Goal: Transaction & Acquisition: Purchase product/service

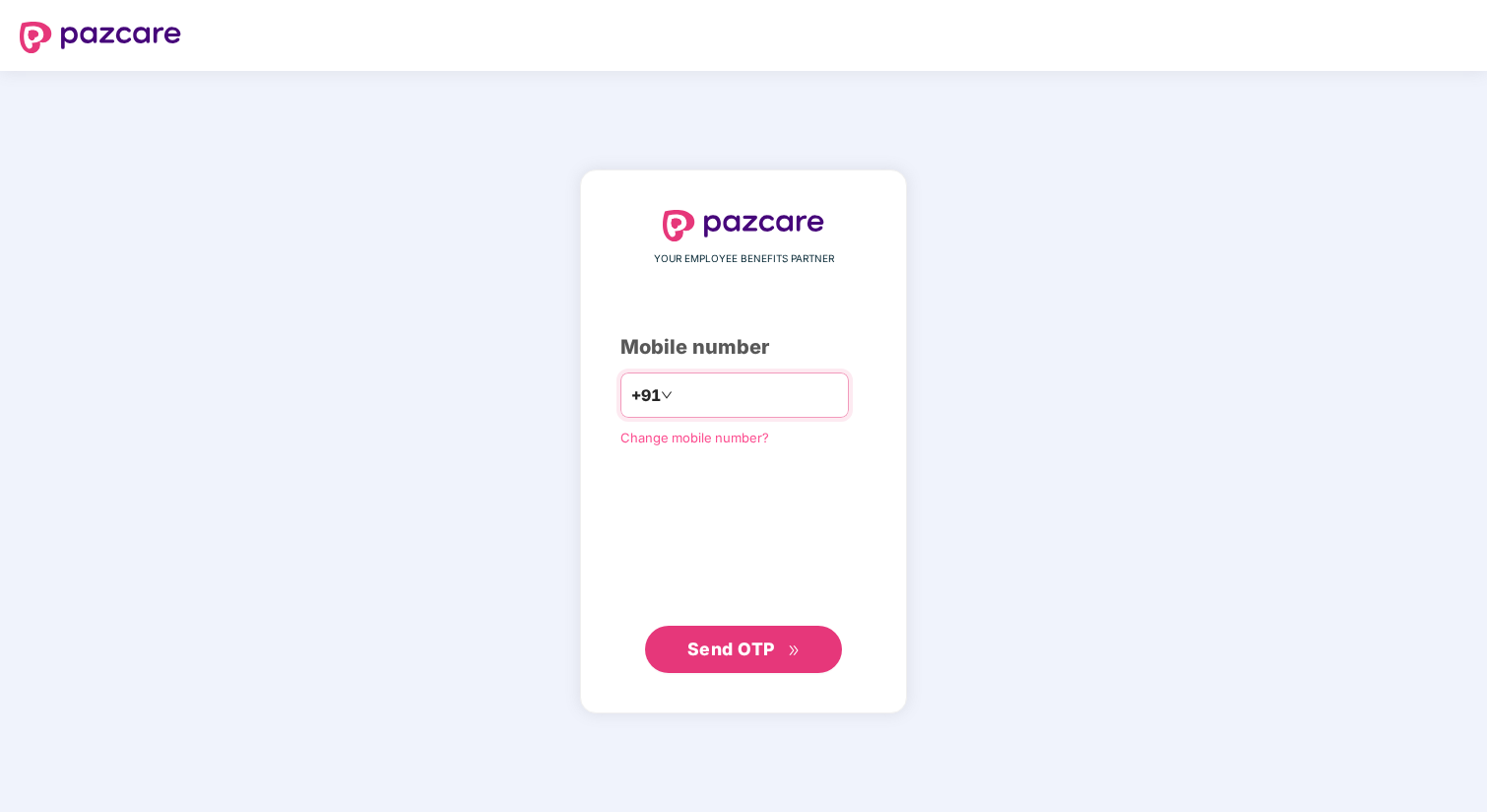
click at [724, 383] on input "number" at bounding box center [757, 395] width 162 height 32
type input "**********"
click at [784, 651] on span "Send OTP" at bounding box center [744, 648] width 113 height 28
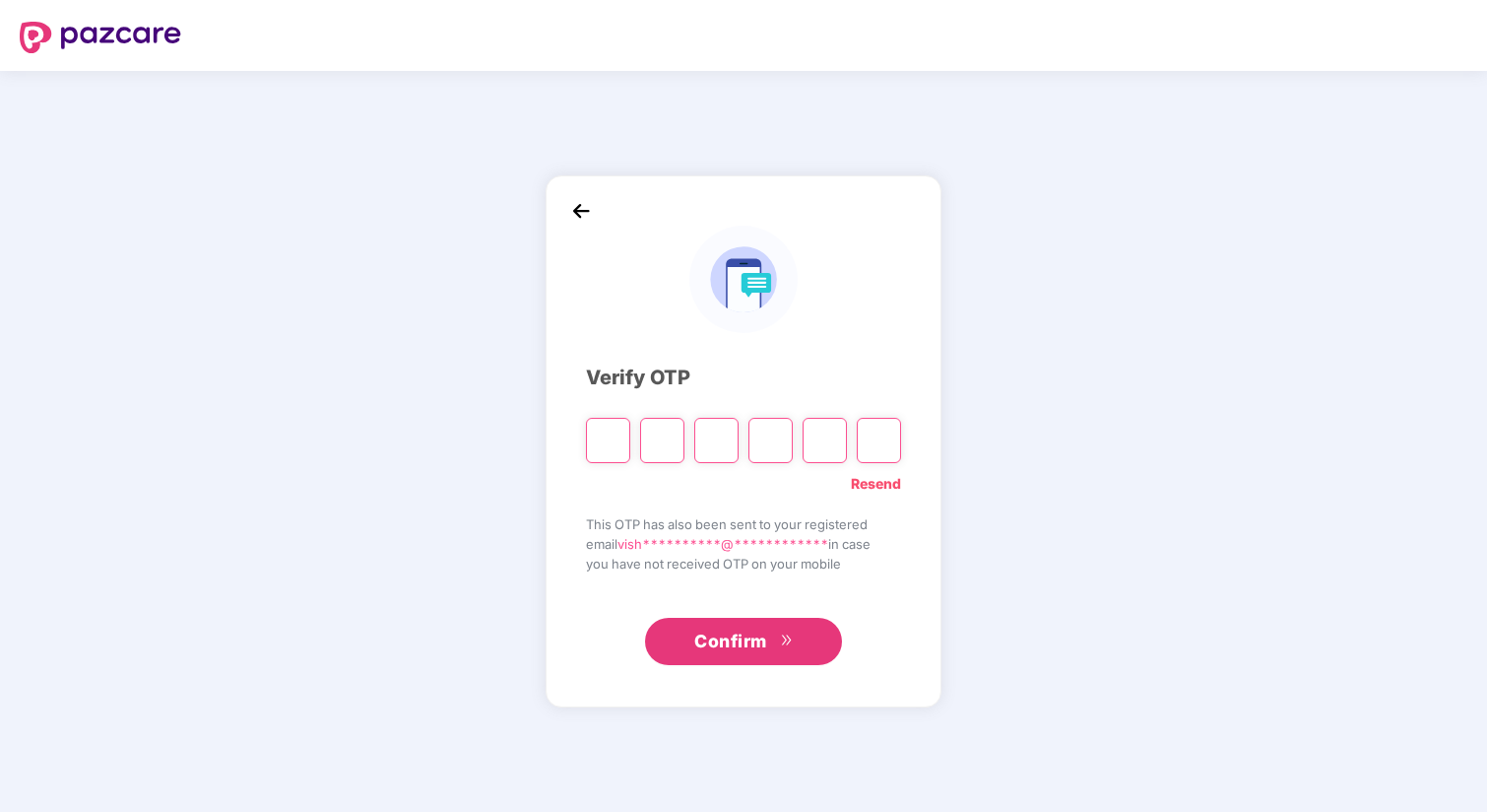
type input "*"
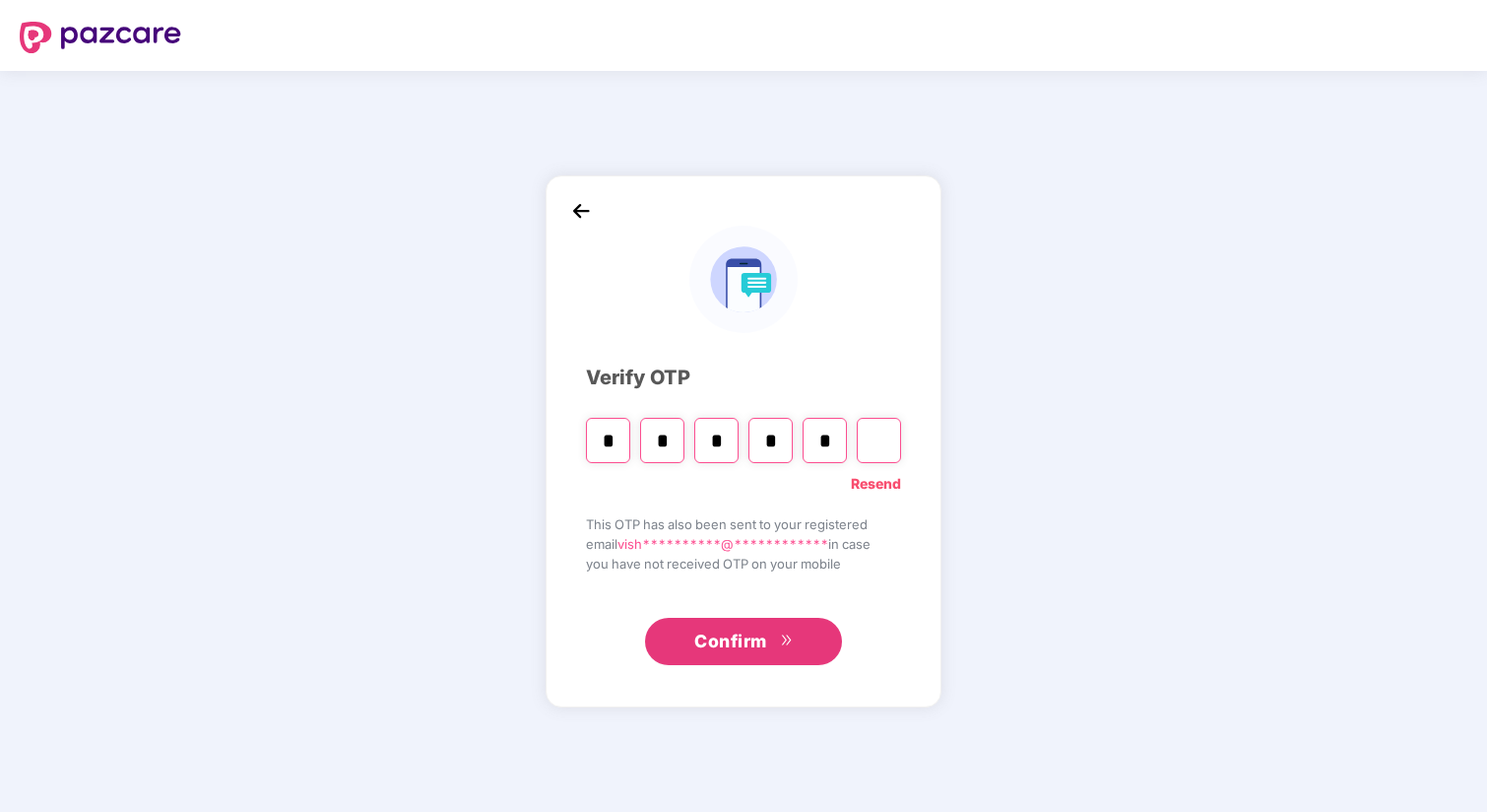
type input "*"
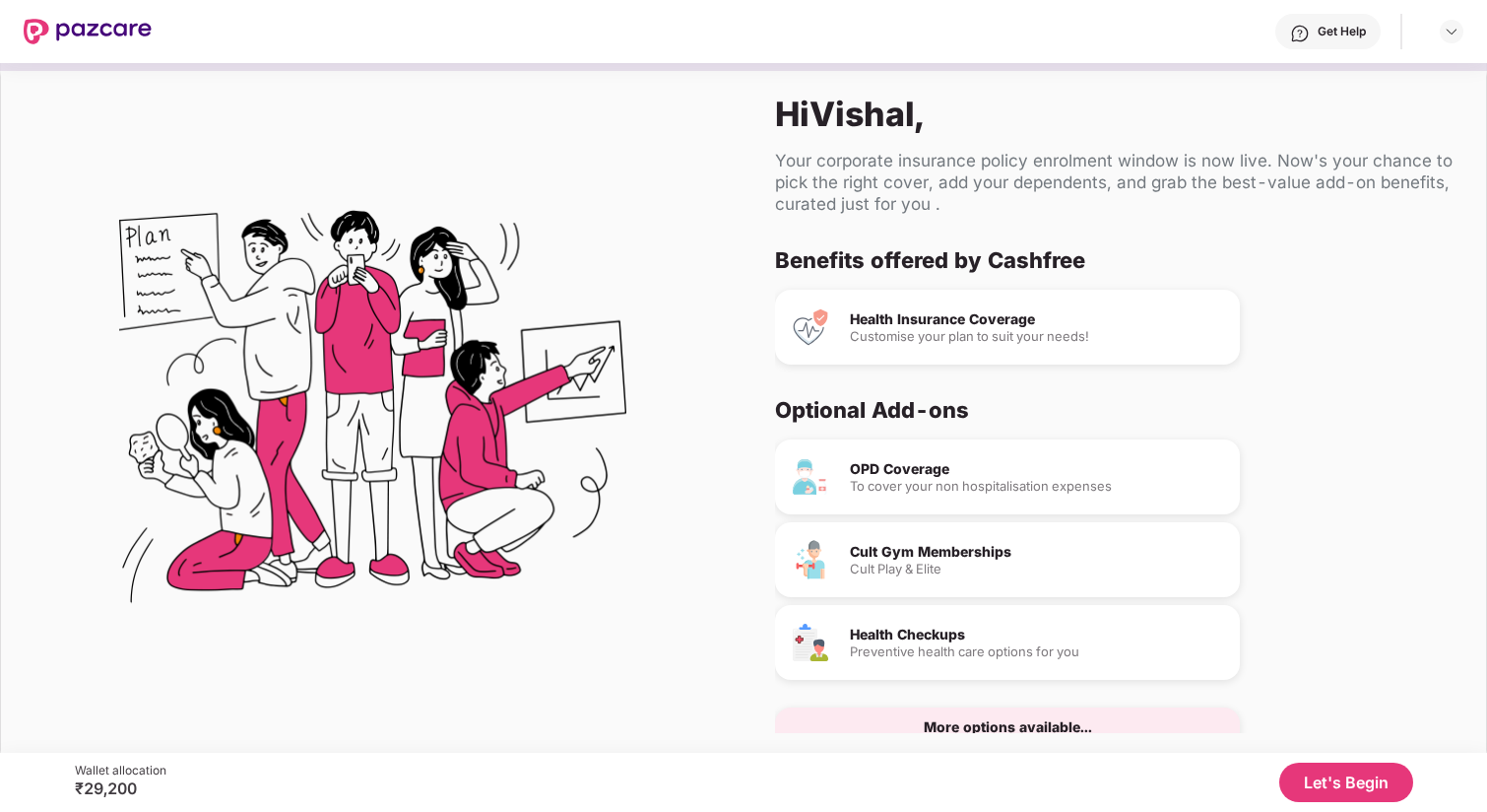
scroll to position [45, 0]
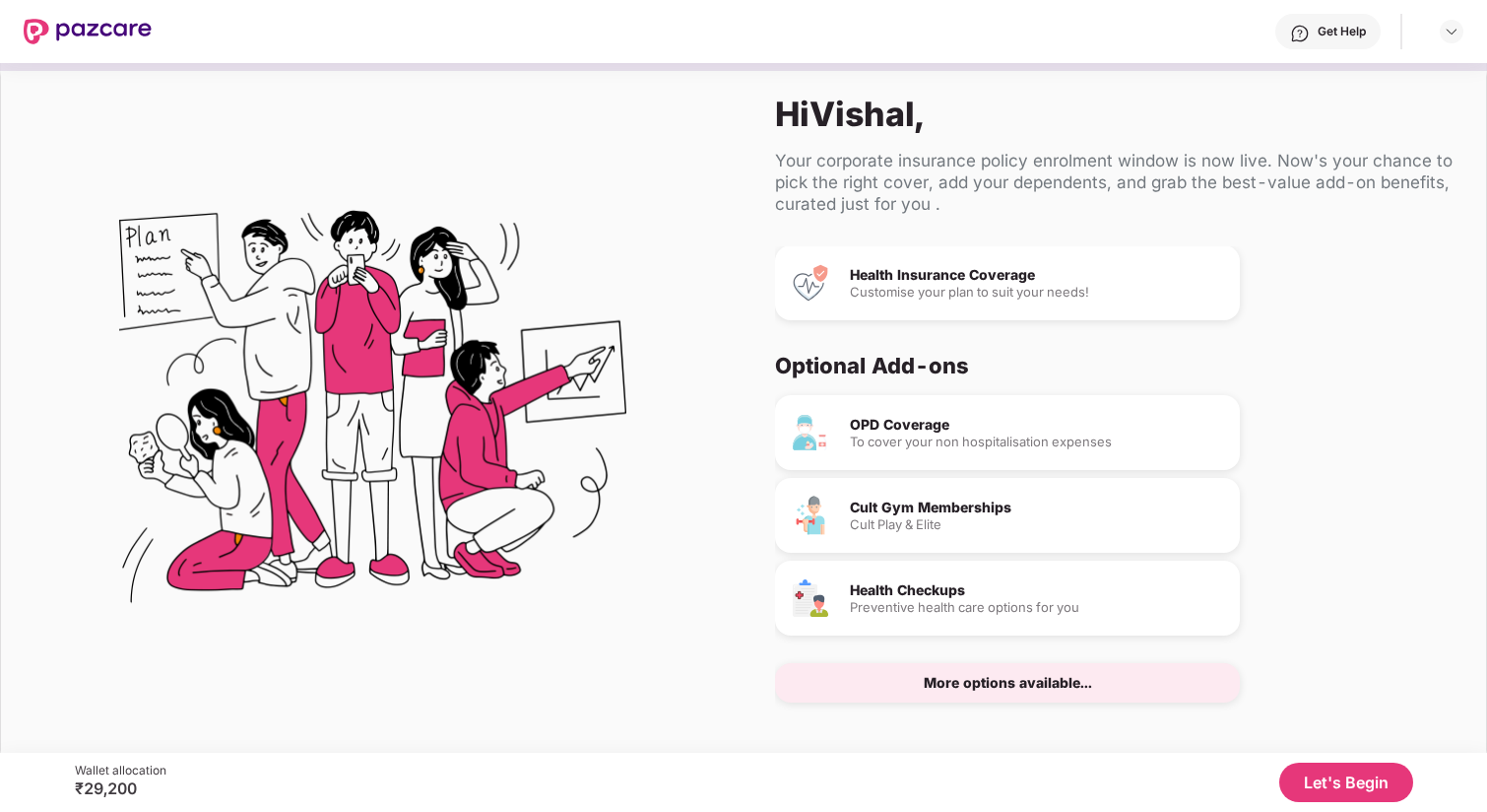
click at [983, 609] on div "Preventive health care options for you" at bounding box center [1036, 607] width 374 height 13
click at [992, 684] on div "More options available..." at bounding box center [1009, 683] width 169 height 14
click at [1352, 776] on button "Let's Begin" at bounding box center [1346, 782] width 134 height 40
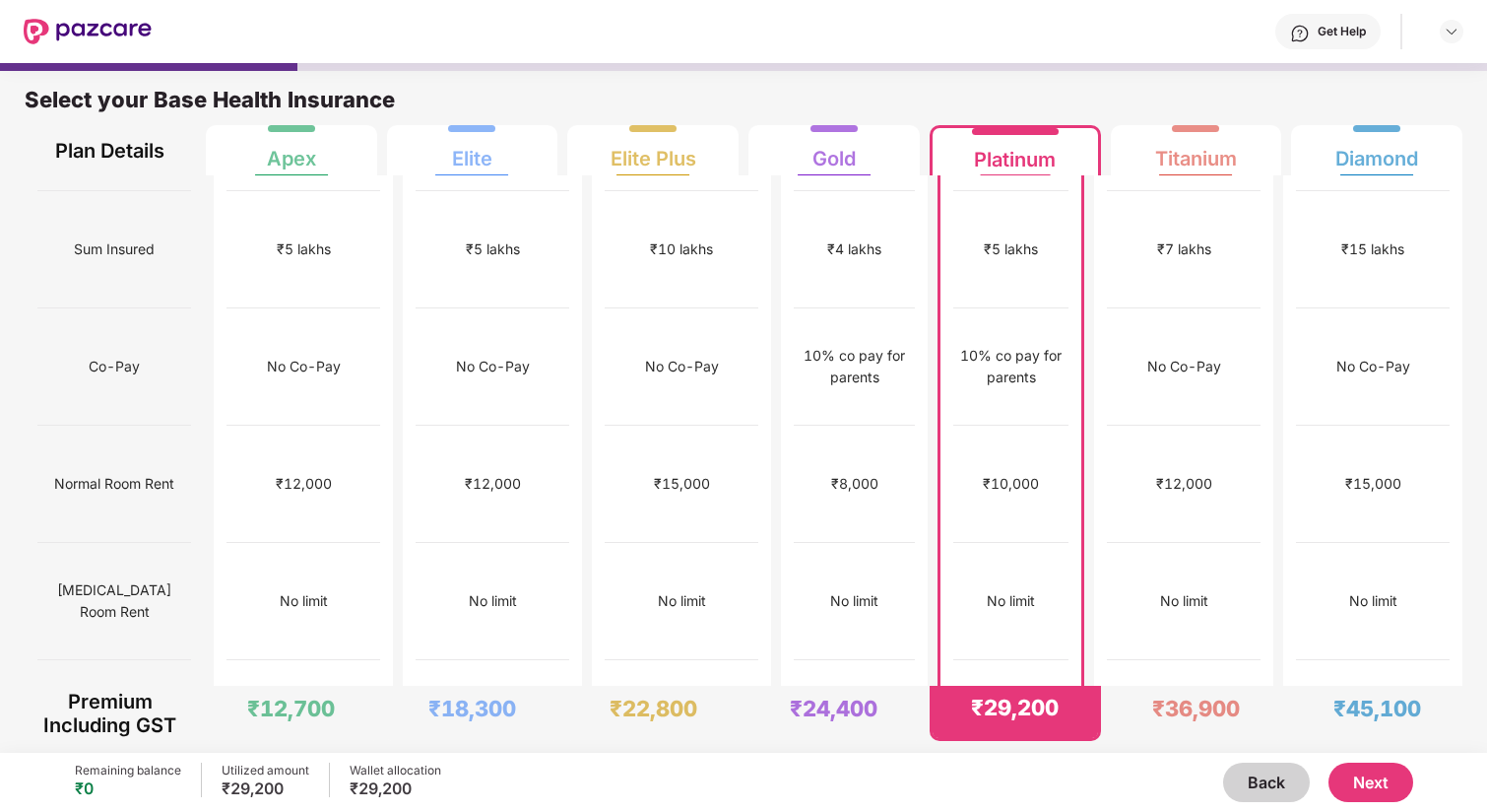
scroll to position [0, 0]
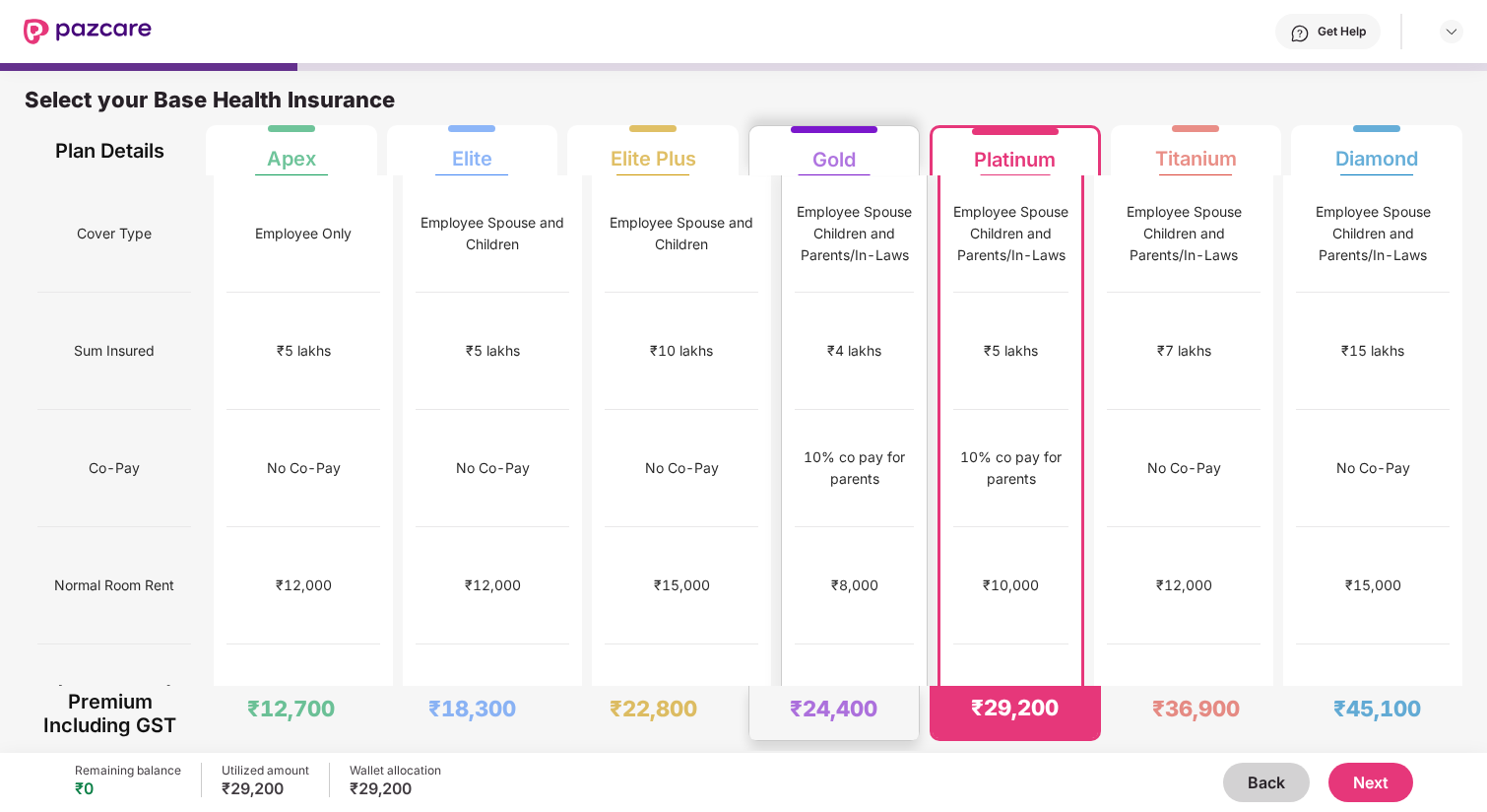
click at [843, 574] on div "₹8,000" at bounding box center [855, 585] width 48 height 22
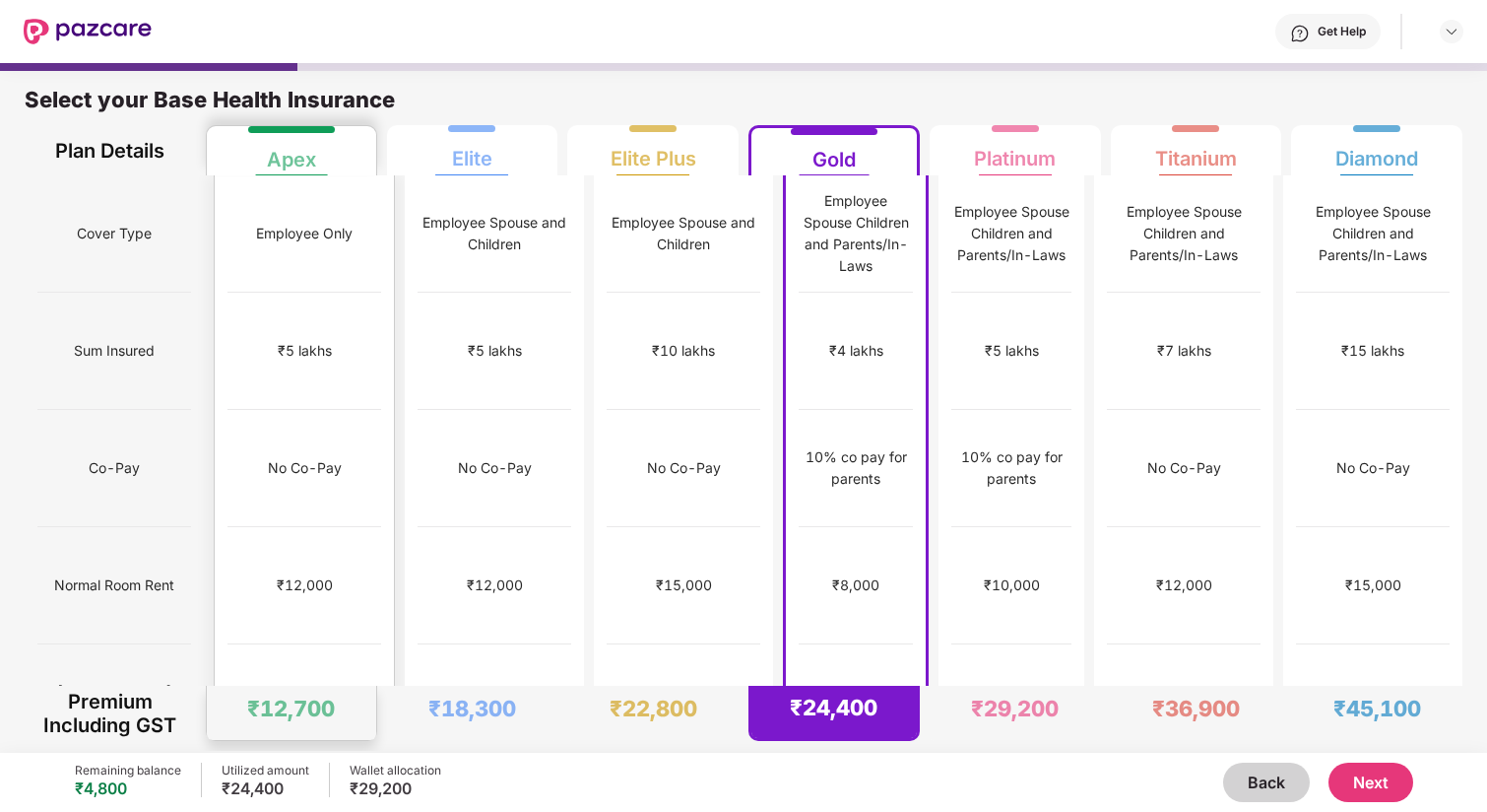
click at [317, 574] on div "₹12,000" at bounding box center [305, 585] width 57 height 22
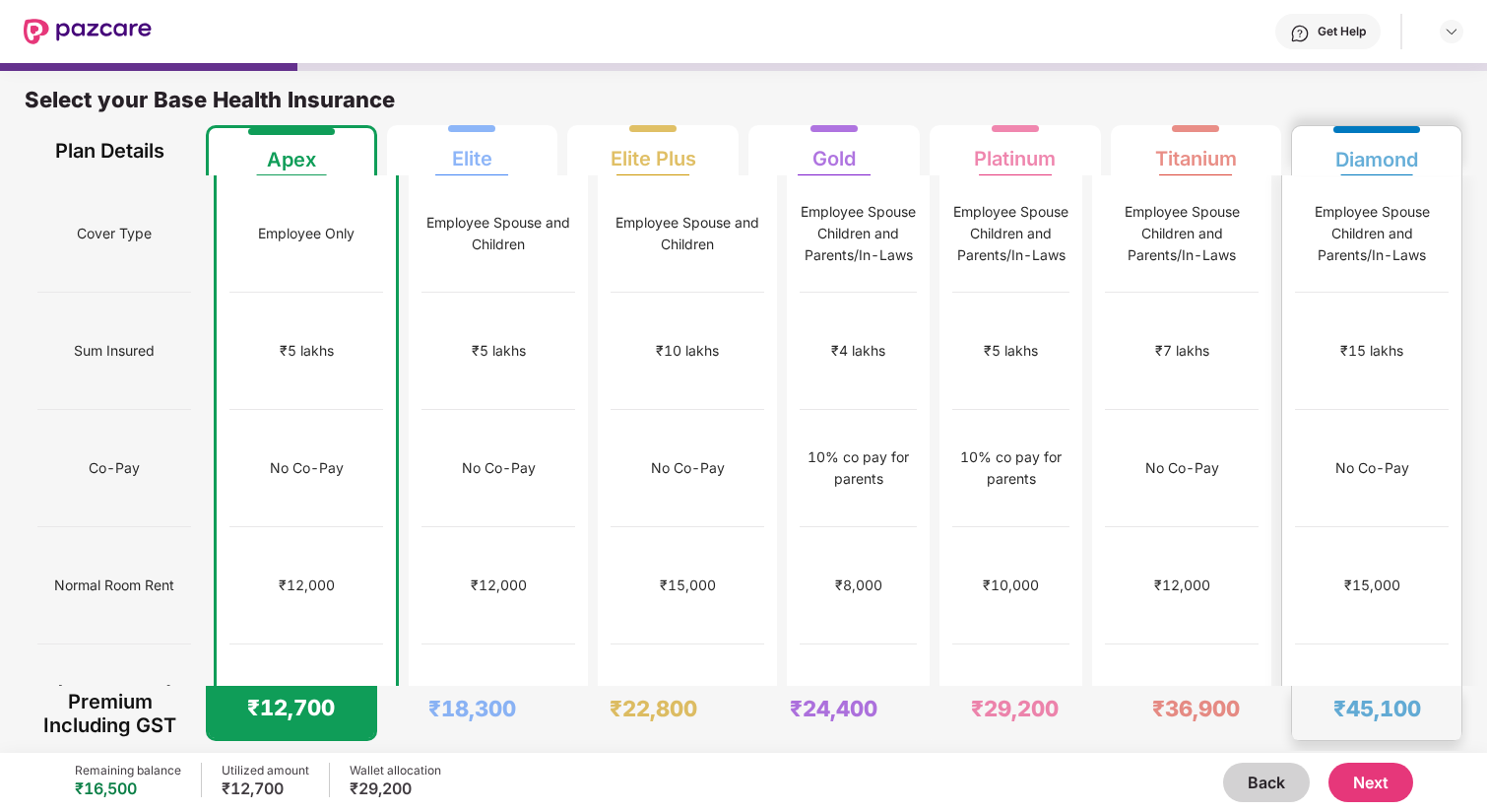
click at [1372, 574] on div "₹15,000" at bounding box center [1372, 585] width 57 height 22
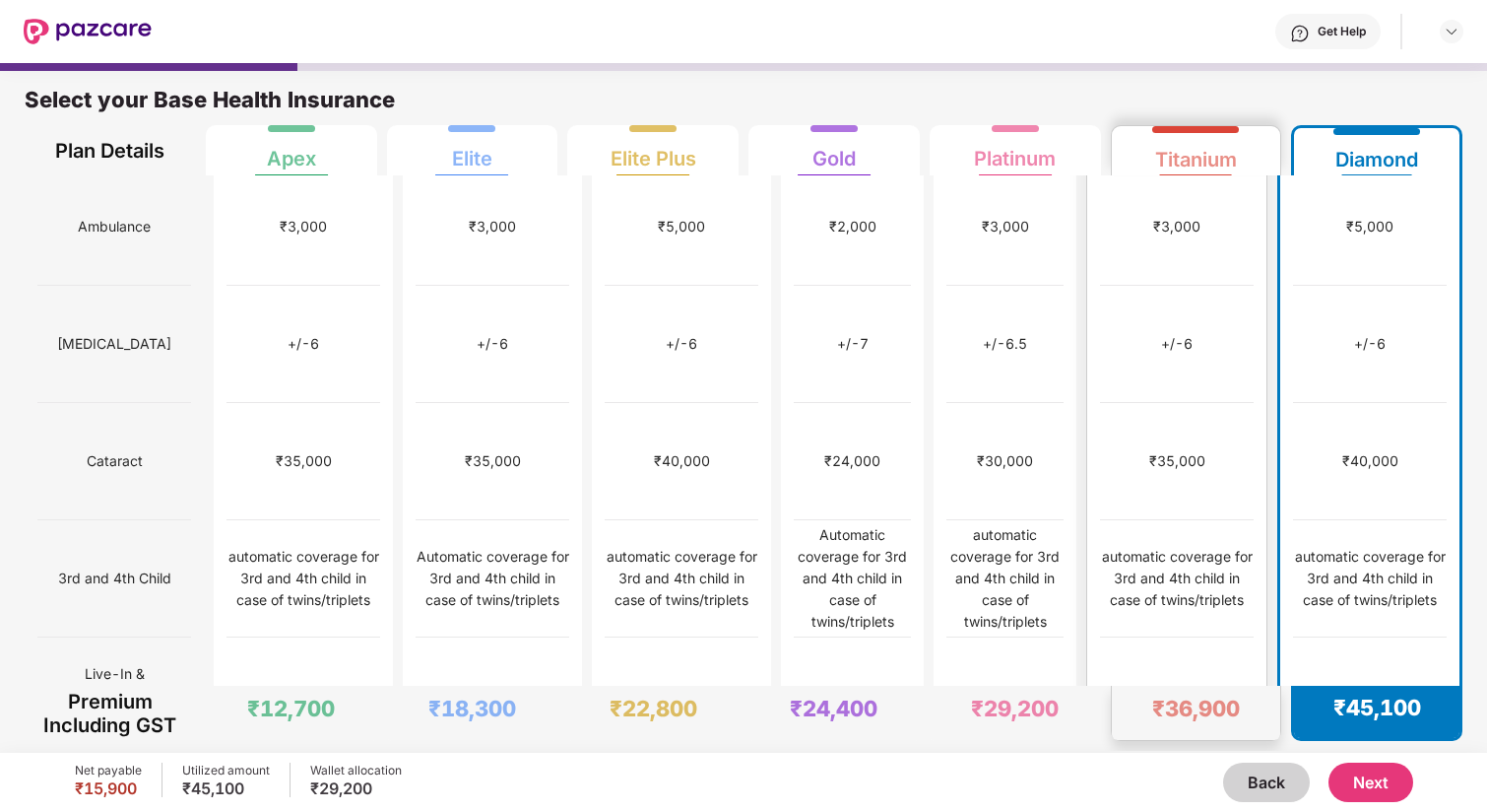
scroll to position [829, 0]
click at [1431, 803] on img at bounding box center [1439, 811] width 16 height 16
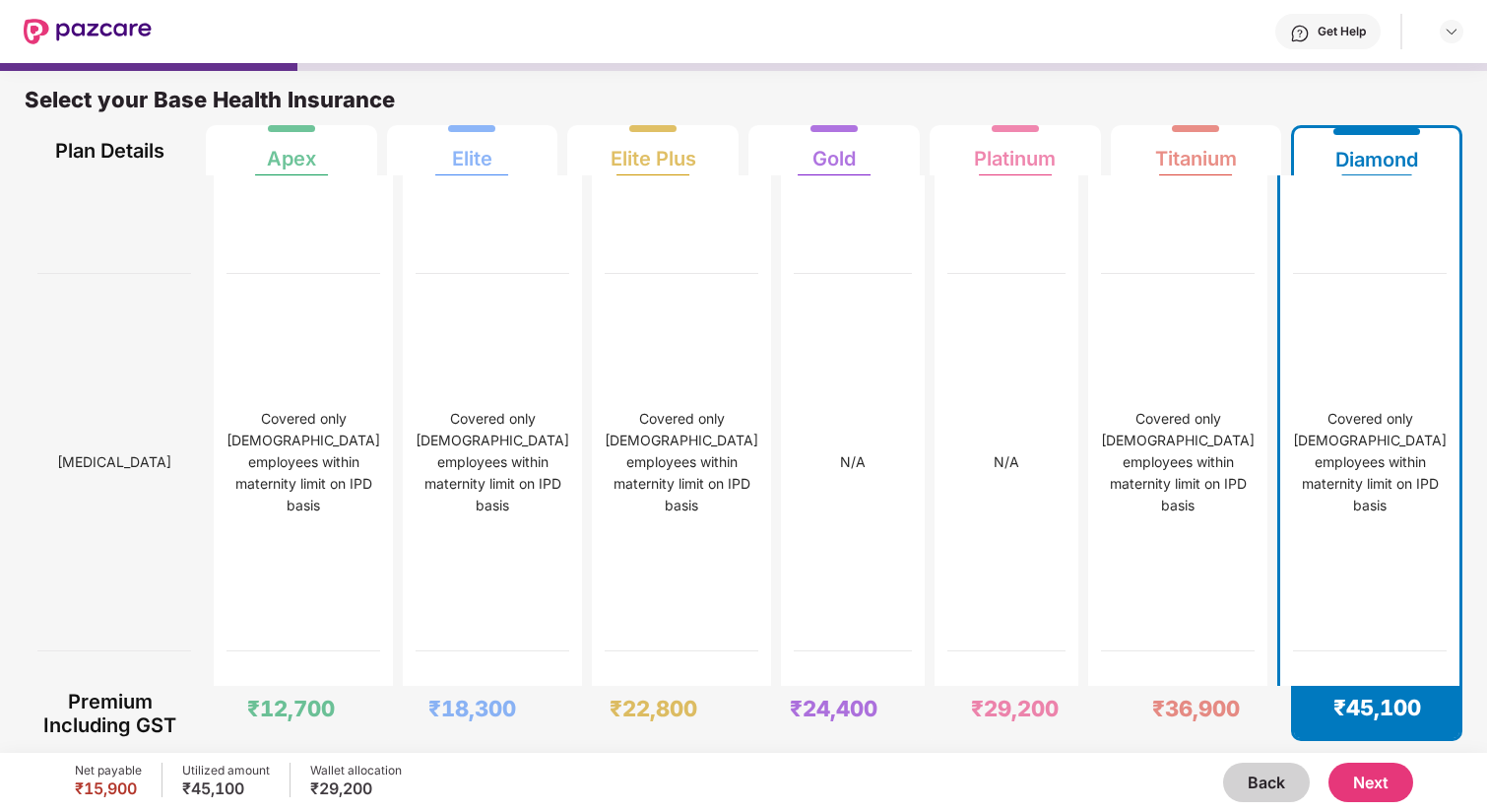
scroll to position [5562, 0]
click at [1432, 90] on img at bounding box center [1439, 82] width 16 height 16
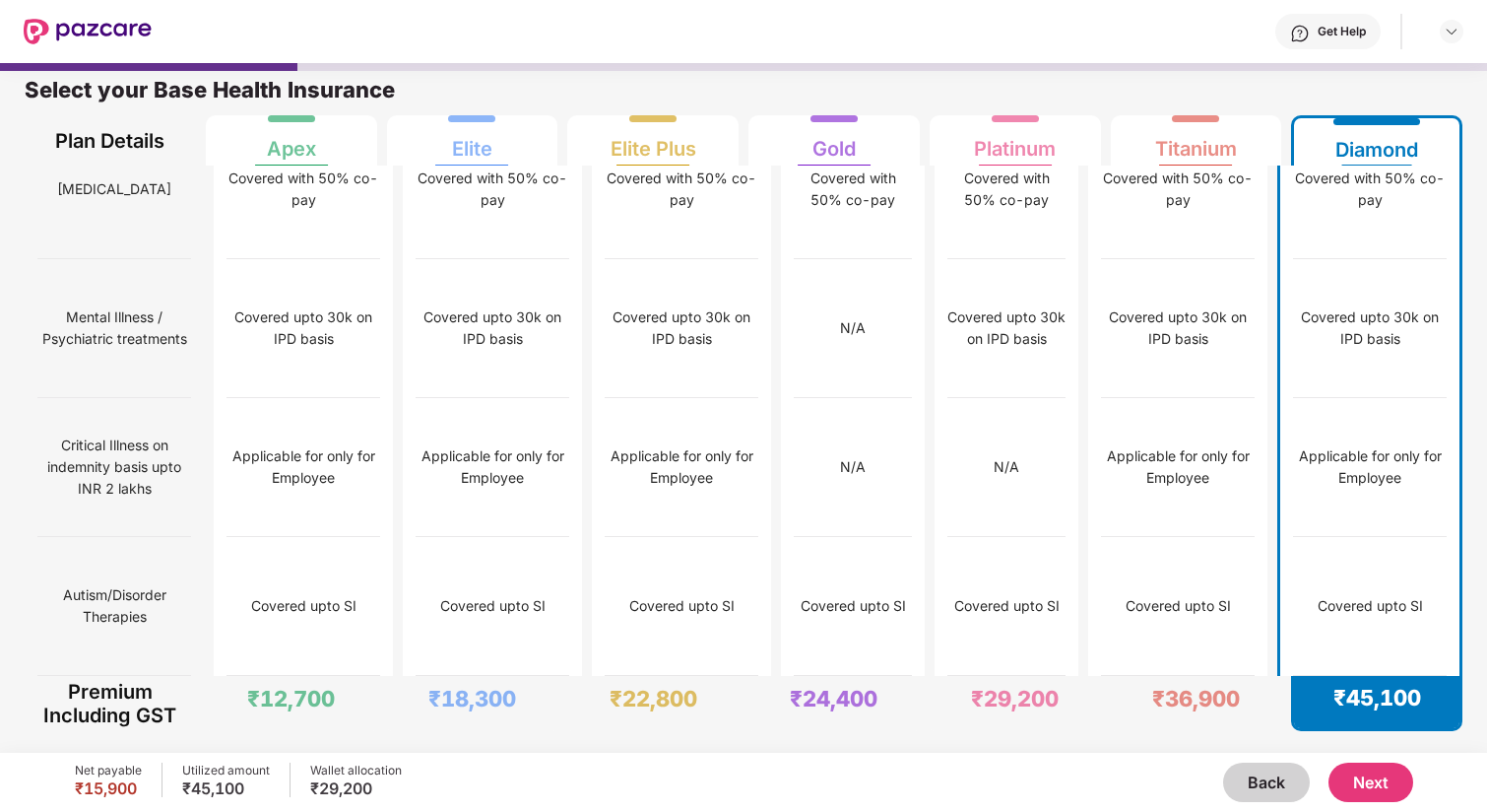
scroll to position [3066, 0]
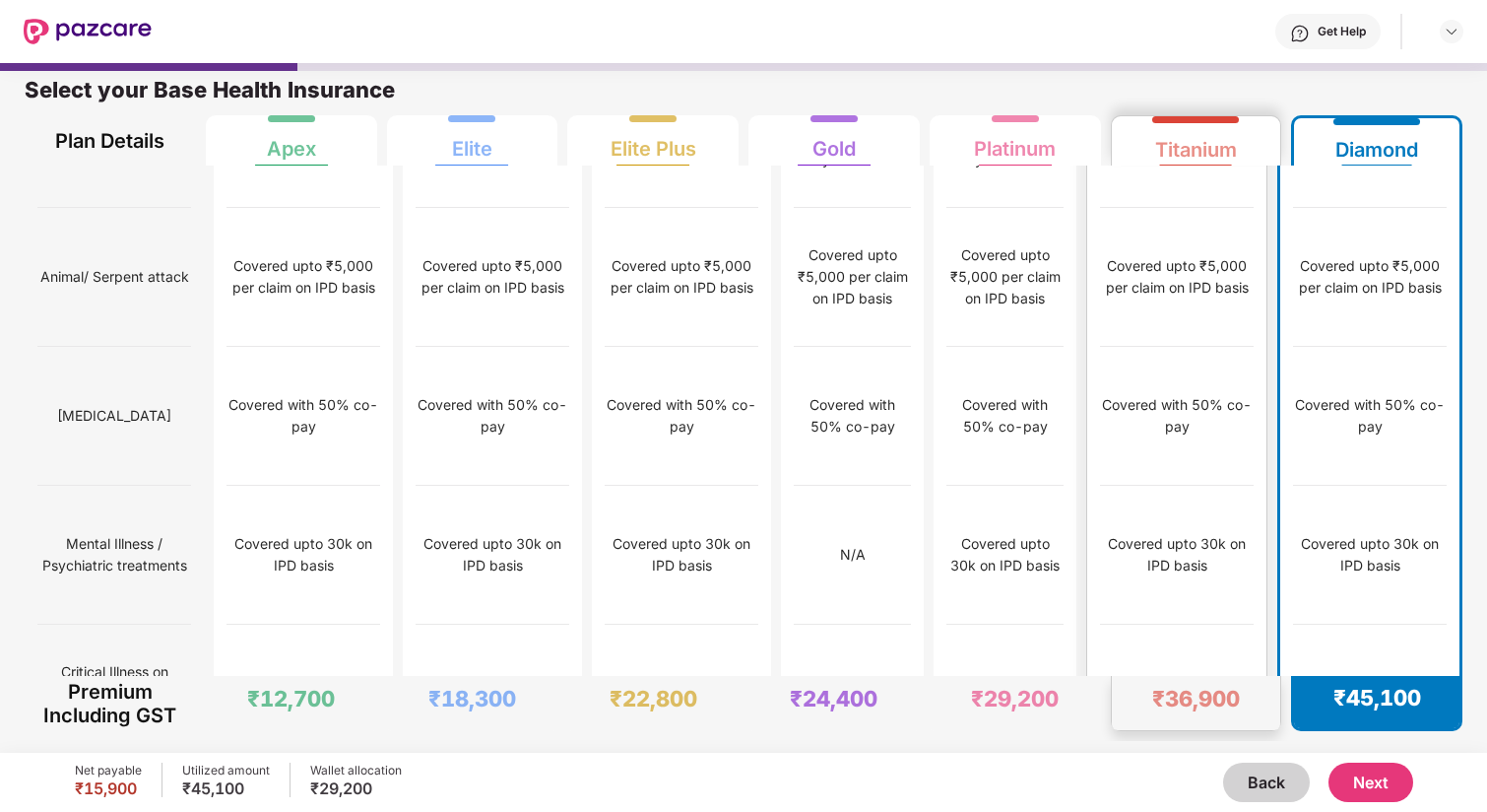
scroll to position [2732, 0]
click at [1434, 149] on img at bounding box center [1439, 141] width 16 height 16
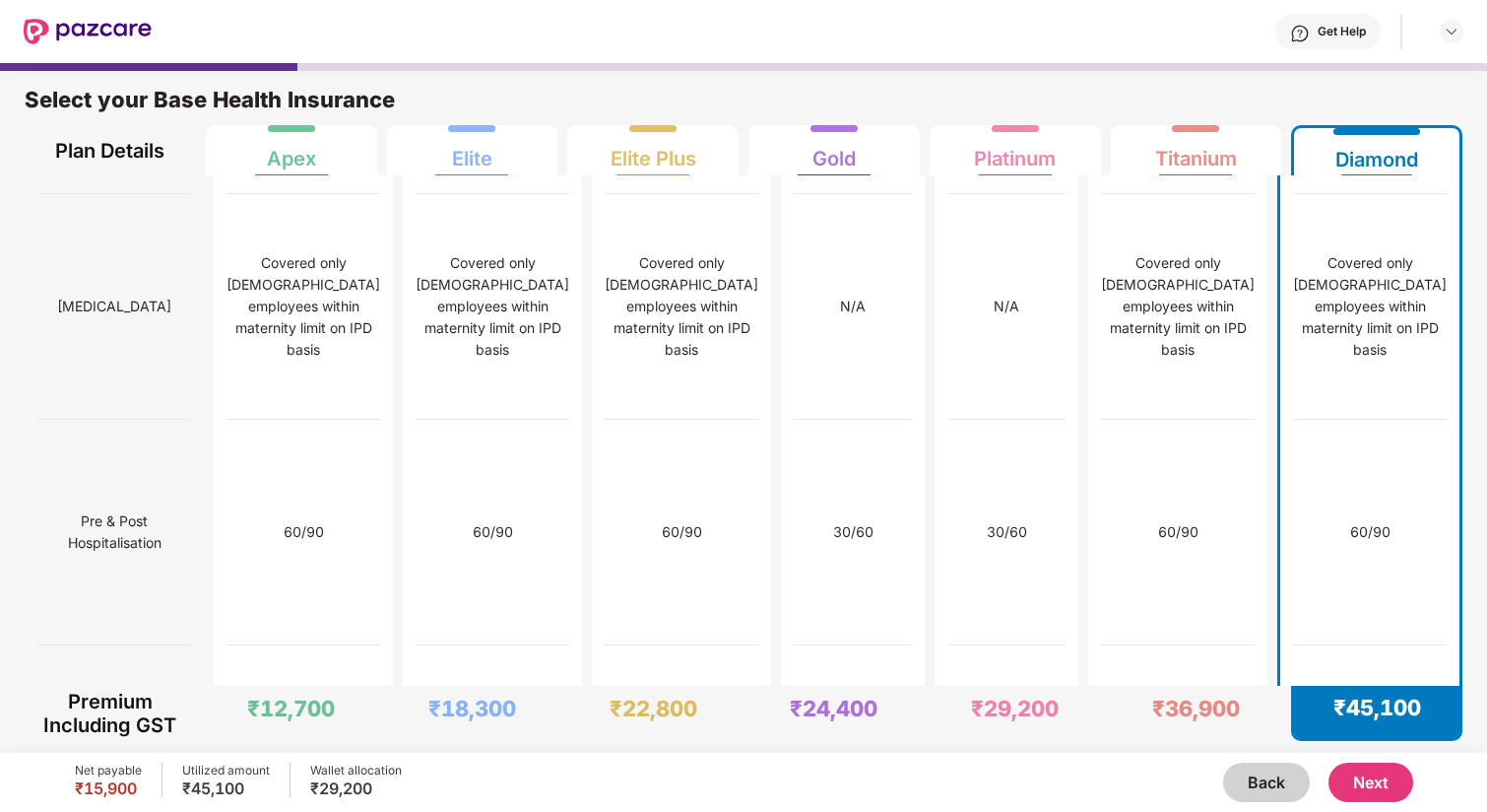
scroll to position [3350, 0]
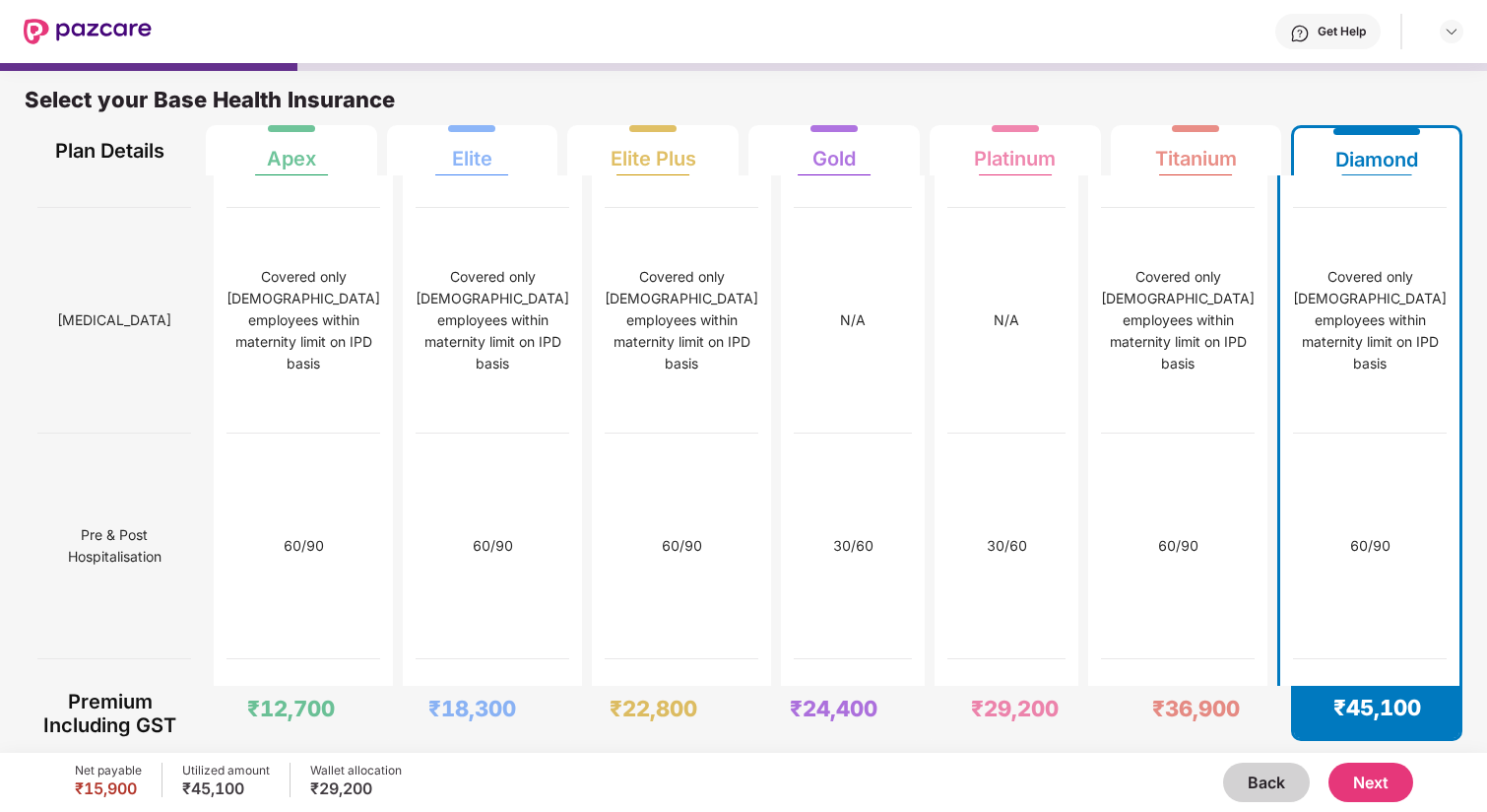
drag, startPoint x: 1319, startPoint y: 345, endPoint x: 1419, endPoint y: 338, distance: 100.2
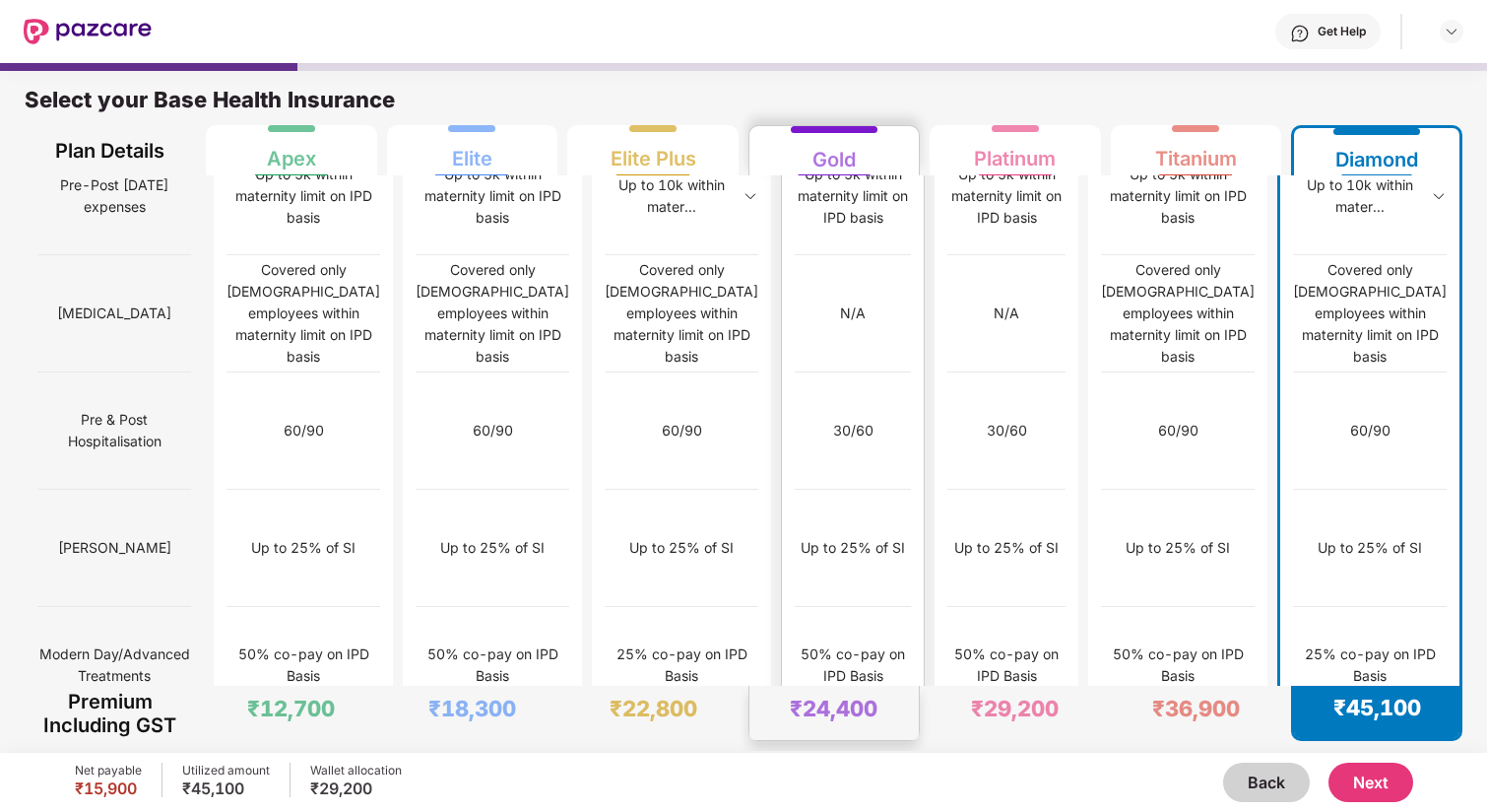
scroll to position [1878, 0]
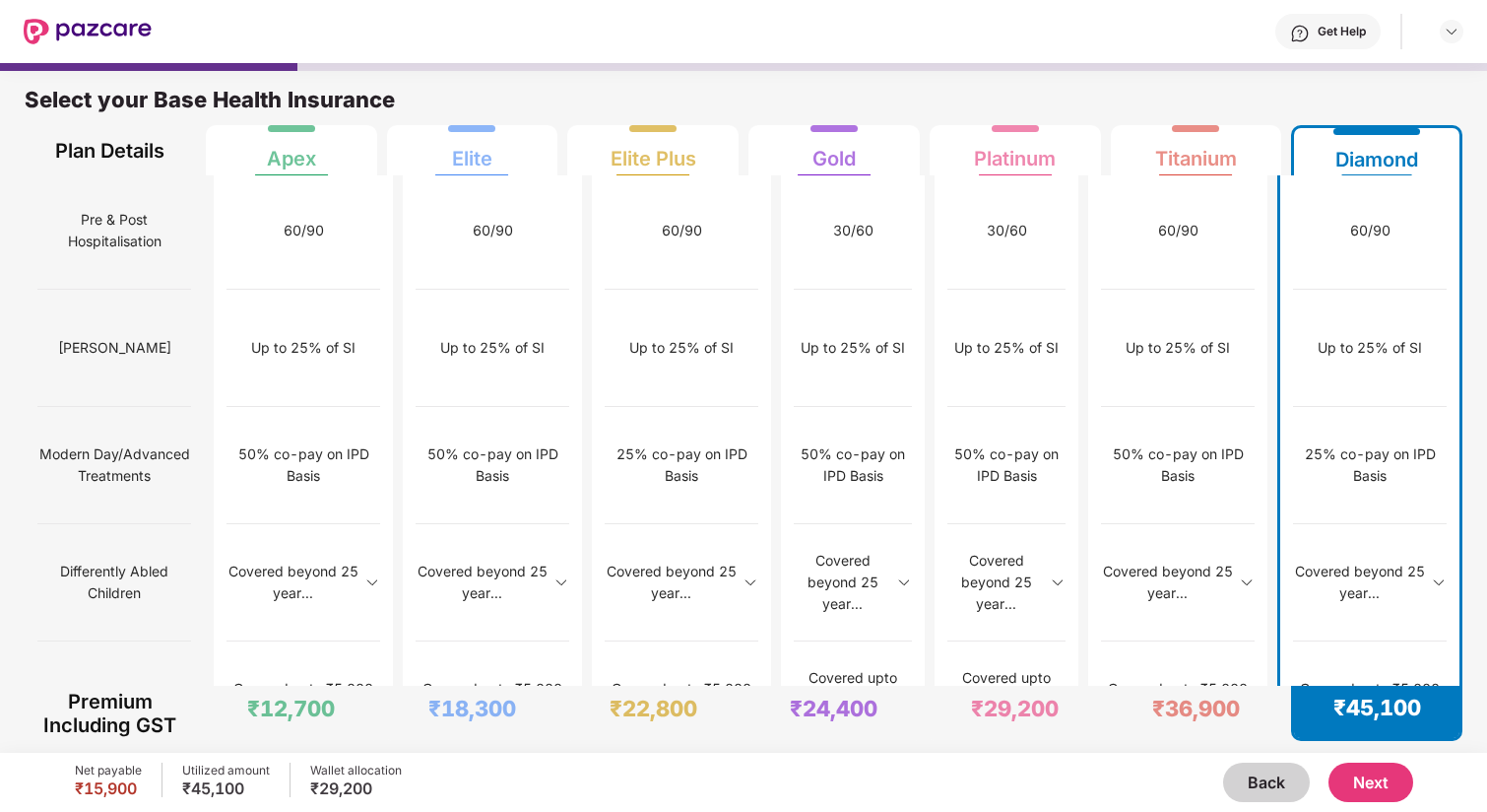
click at [1378, 787] on button "Next" at bounding box center [1370, 782] width 84 height 40
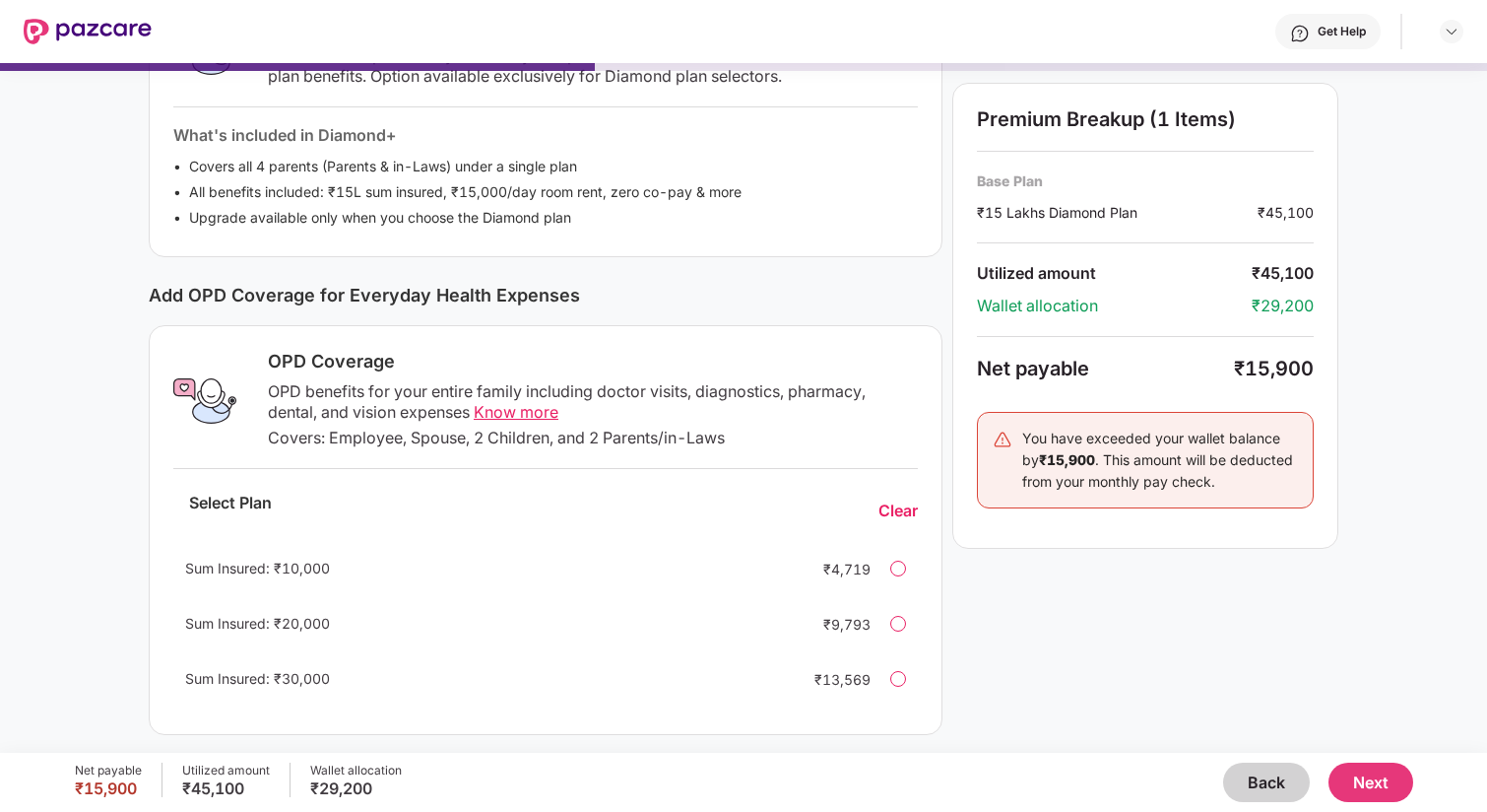
scroll to position [397, 0]
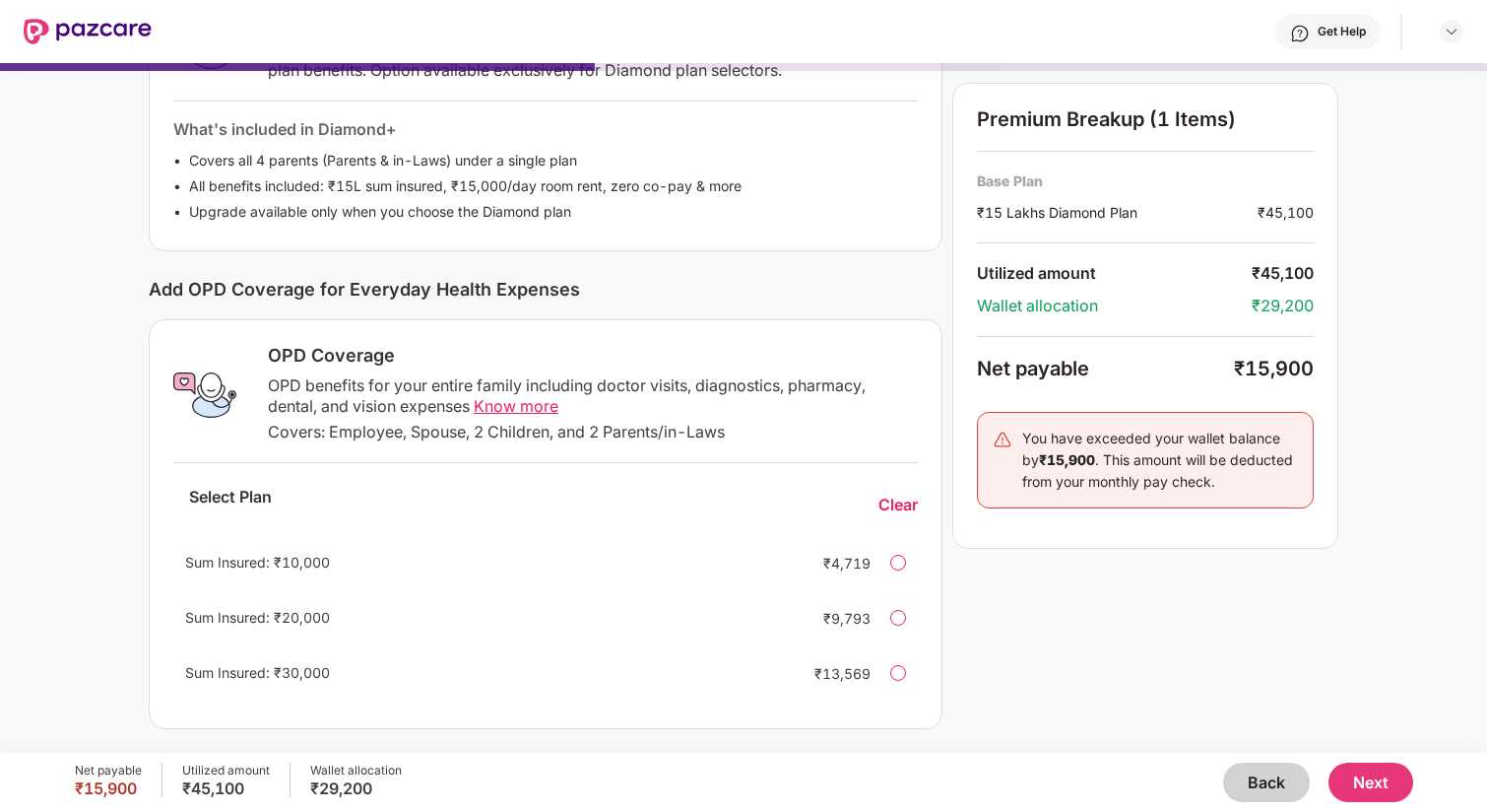
click at [526, 409] on span "Know more" at bounding box center [515, 406] width 84 height 20
click at [1373, 773] on button "Next" at bounding box center [1370, 782] width 84 height 40
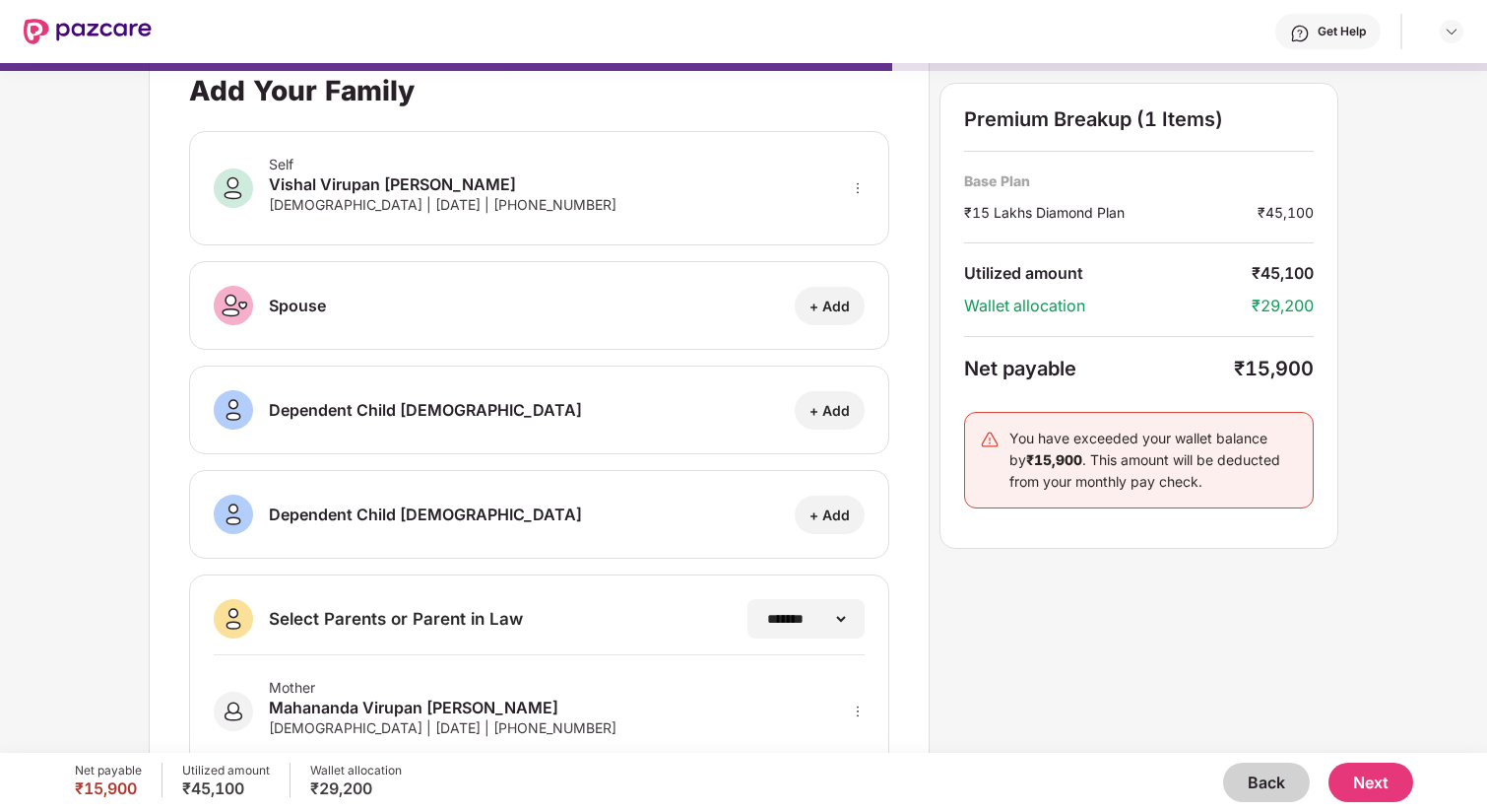
scroll to position [17, 0]
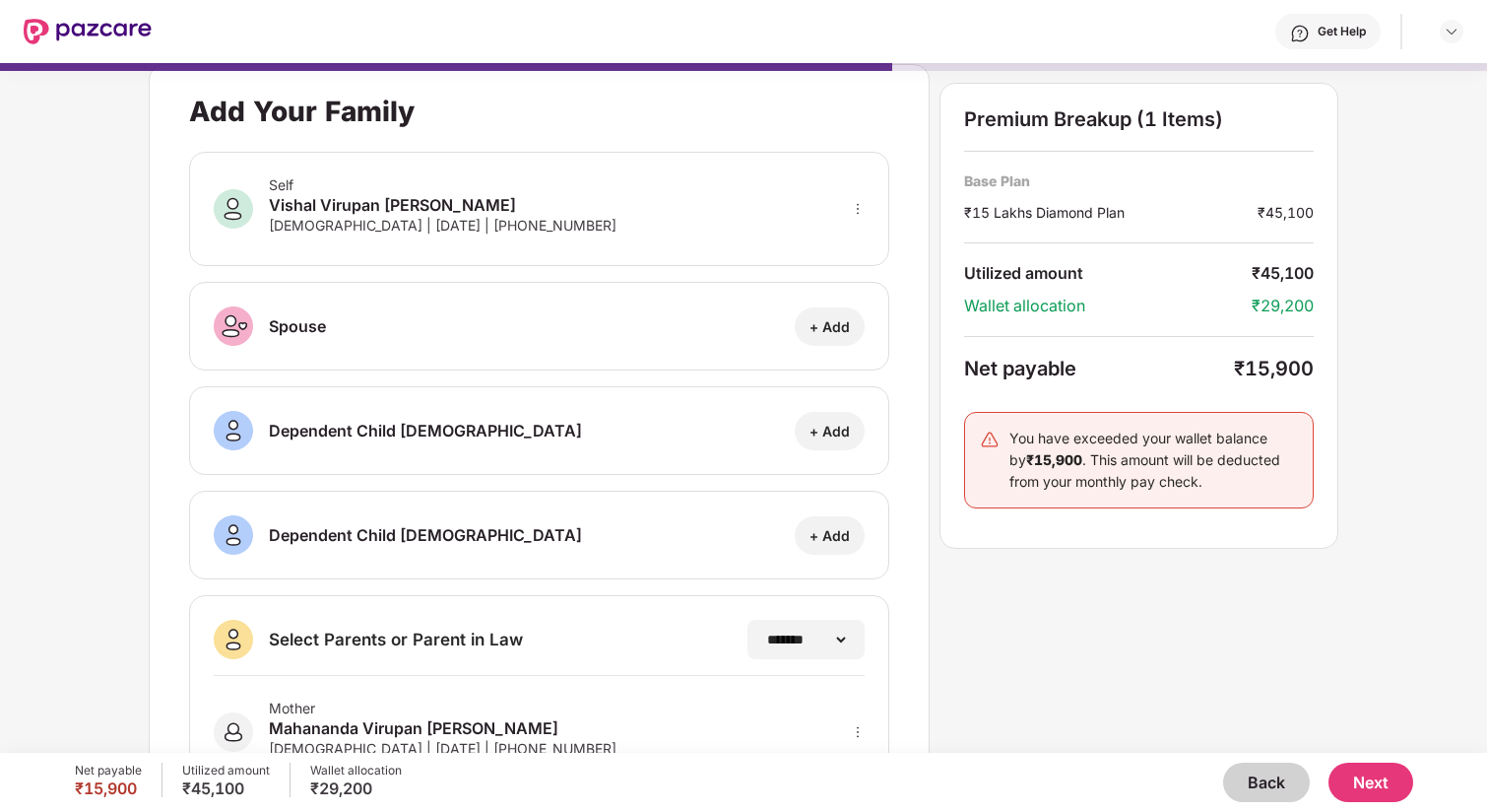
click at [840, 431] on div "+ Add" at bounding box center [830, 431] width 41 height 19
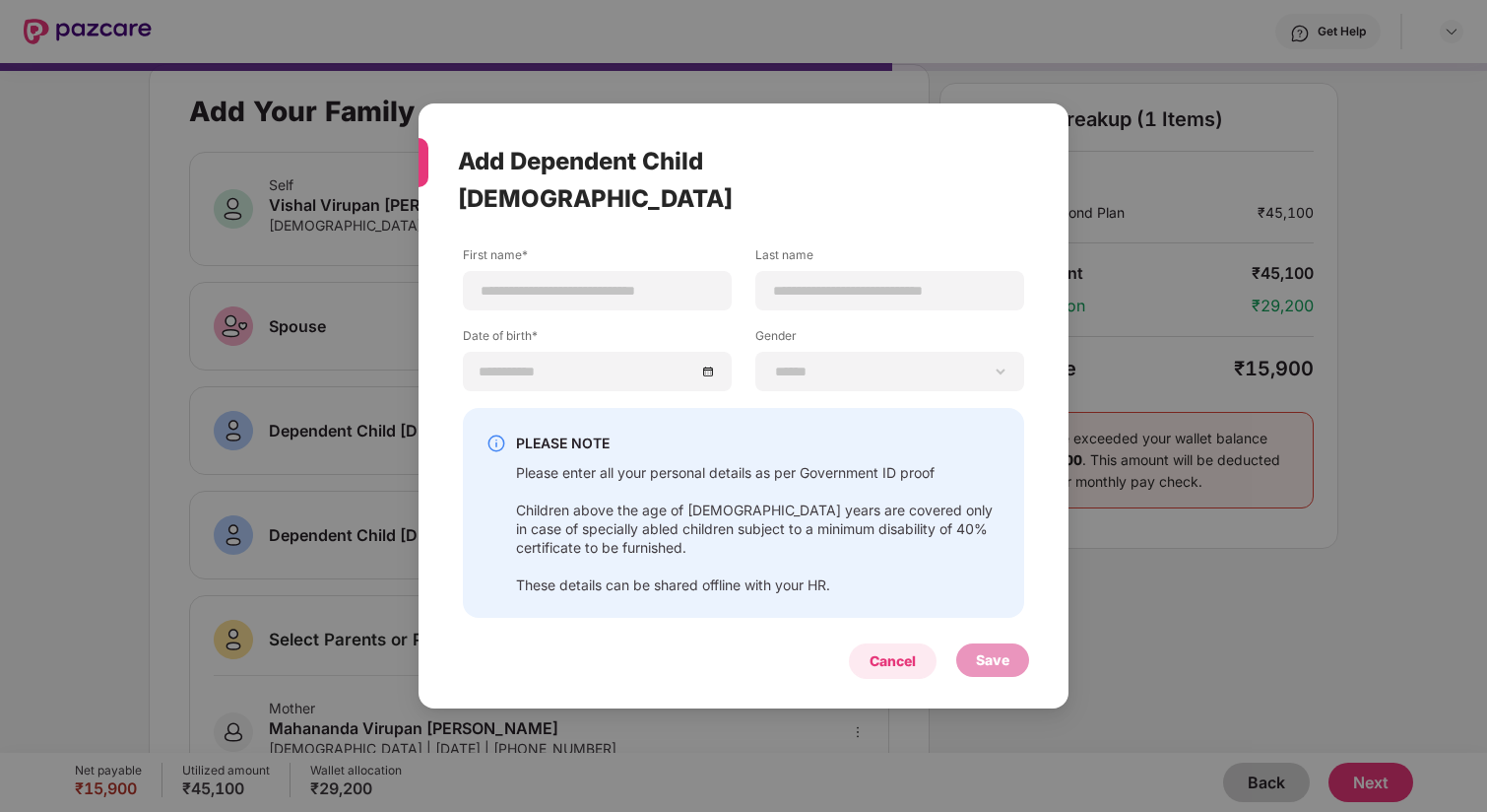
click at [884, 650] on div "Cancel" at bounding box center [892, 661] width 47 height 22
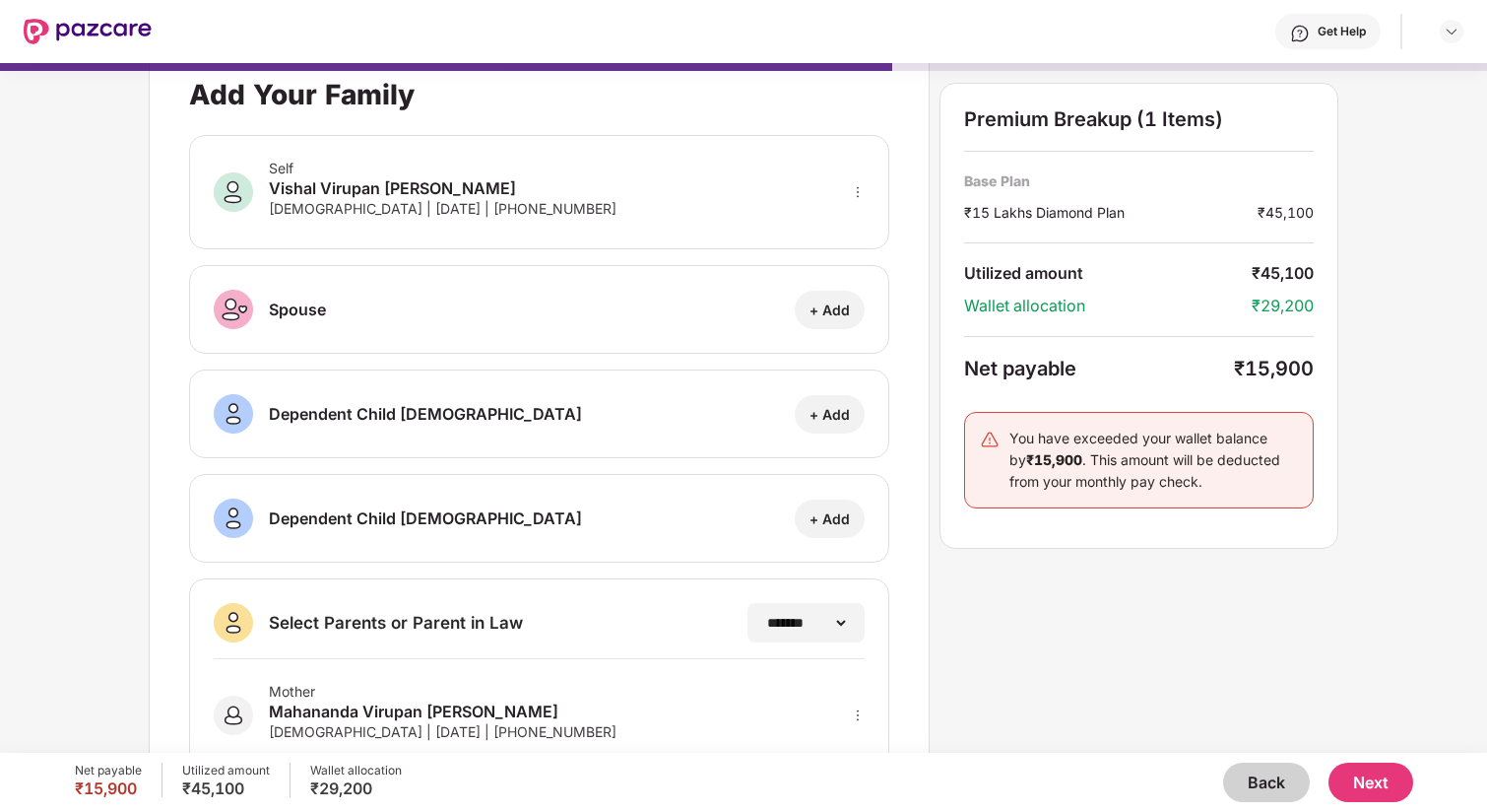
scroll to position [0, 0]
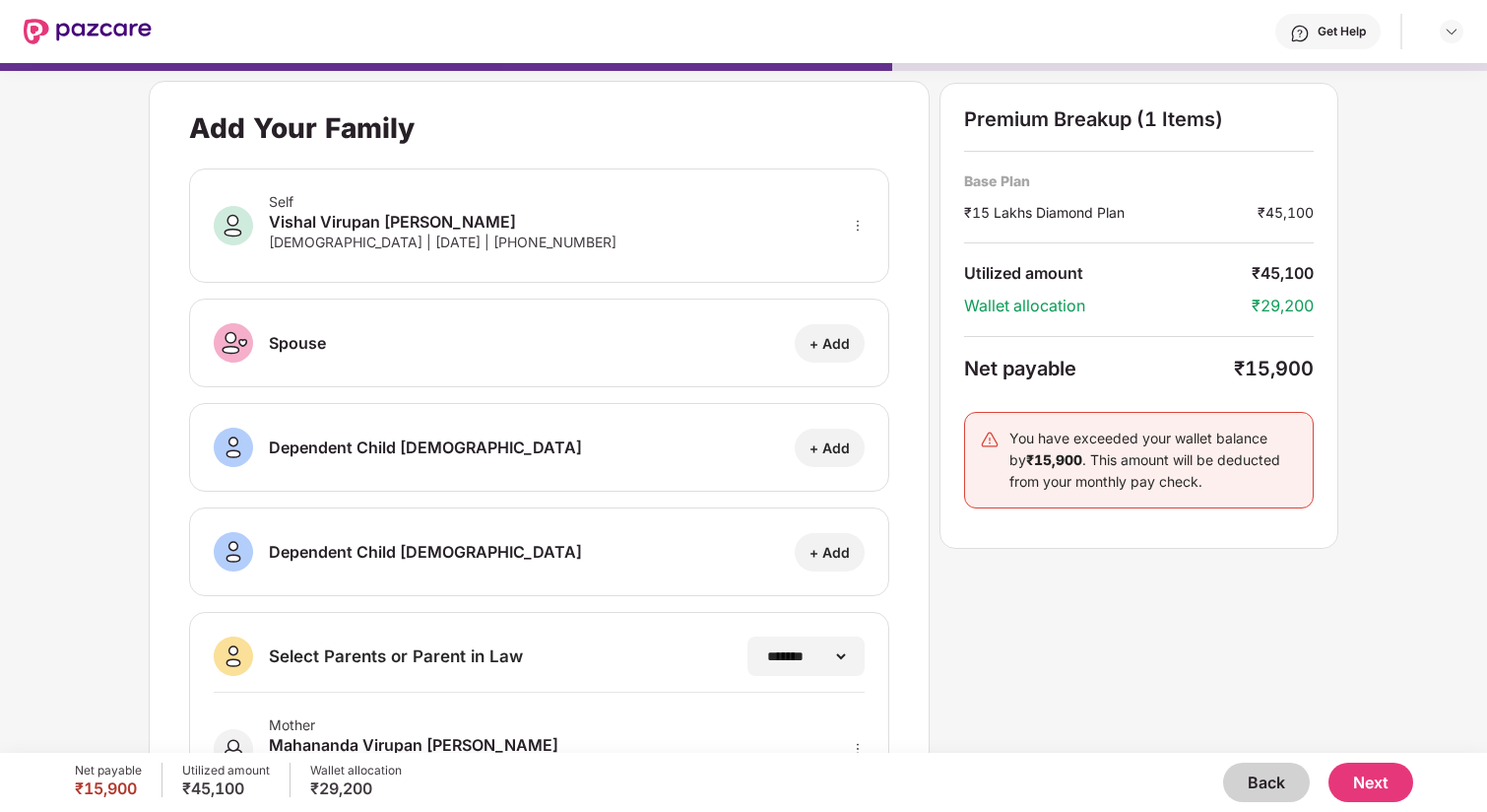
click at [838, 345] on div "+ Add" at bounding box center [830, 342] width 41 height 19
select select "******"
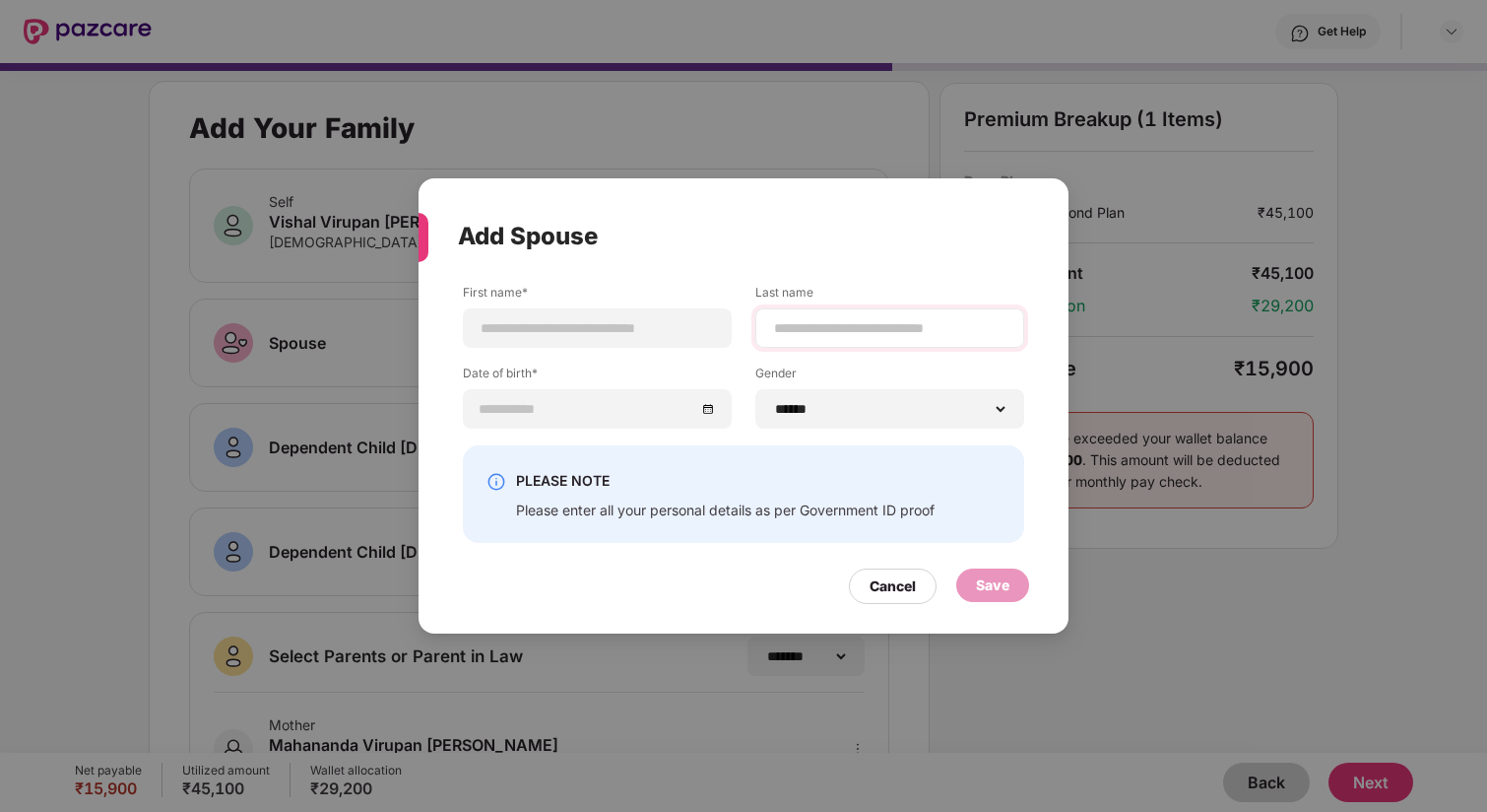
click at [818, 318] on div at bounding box center [889, 329] width 269 height 40
click at [681, 511] on div "Please enter all your personal details as per Government ID proof" at bounding box center [726, 509] width 419 height 19
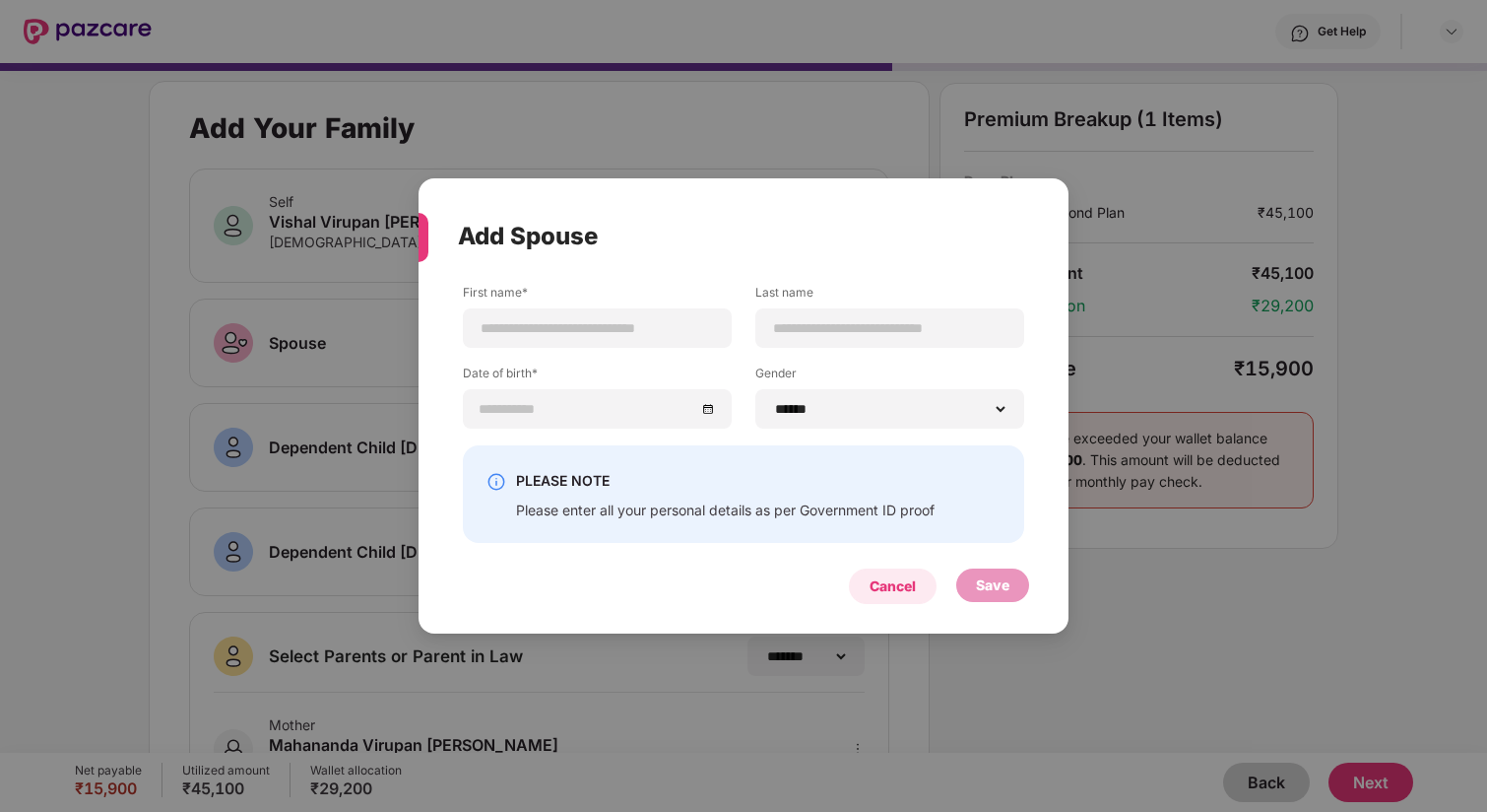
click at [919, 594] on div "Cancel" at bounding box center [892, 586] width 87 height 36
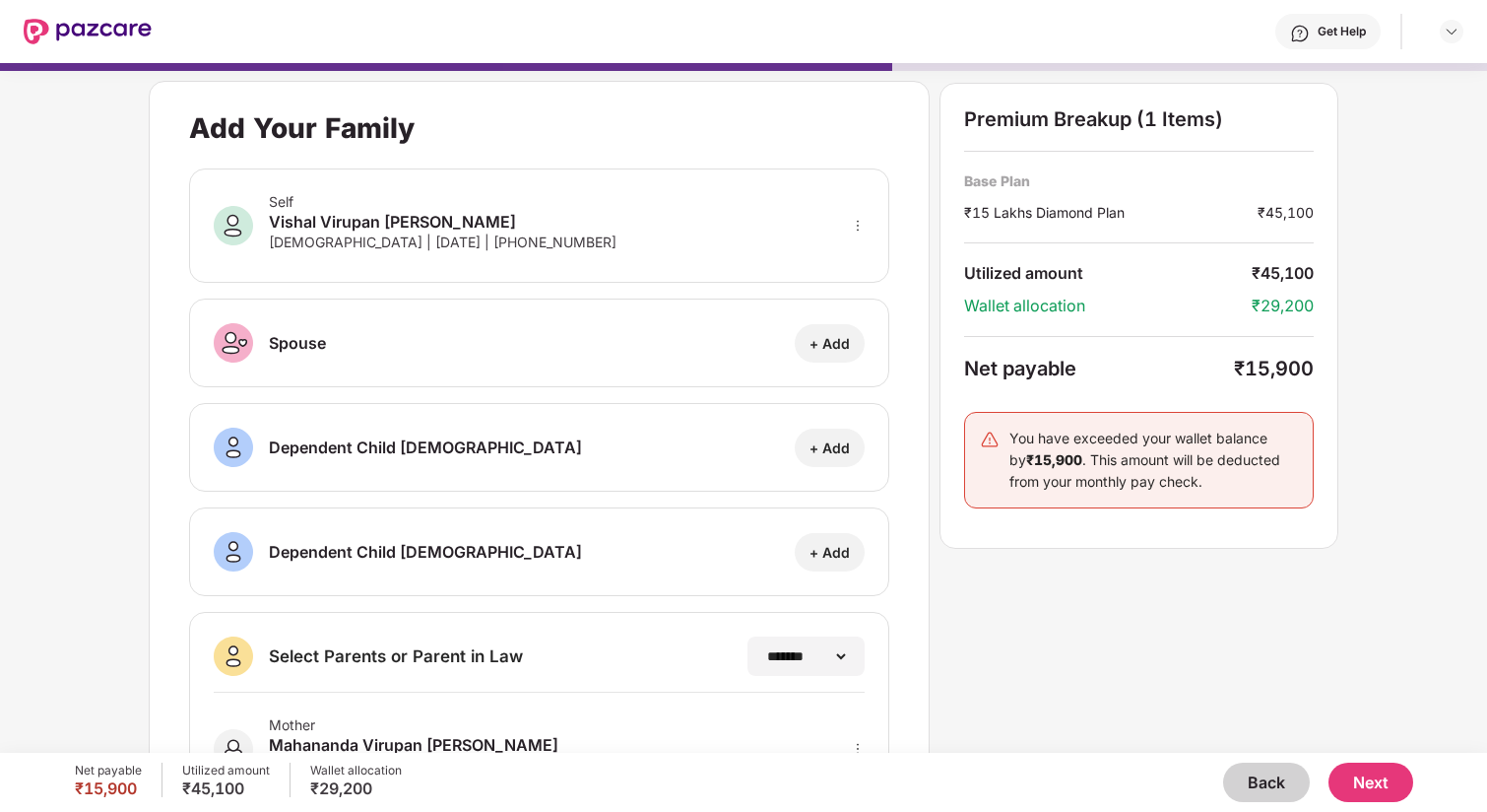
click at [1375, 789] on button "Next" at bounding box center [1370, 782] width 84 height 40
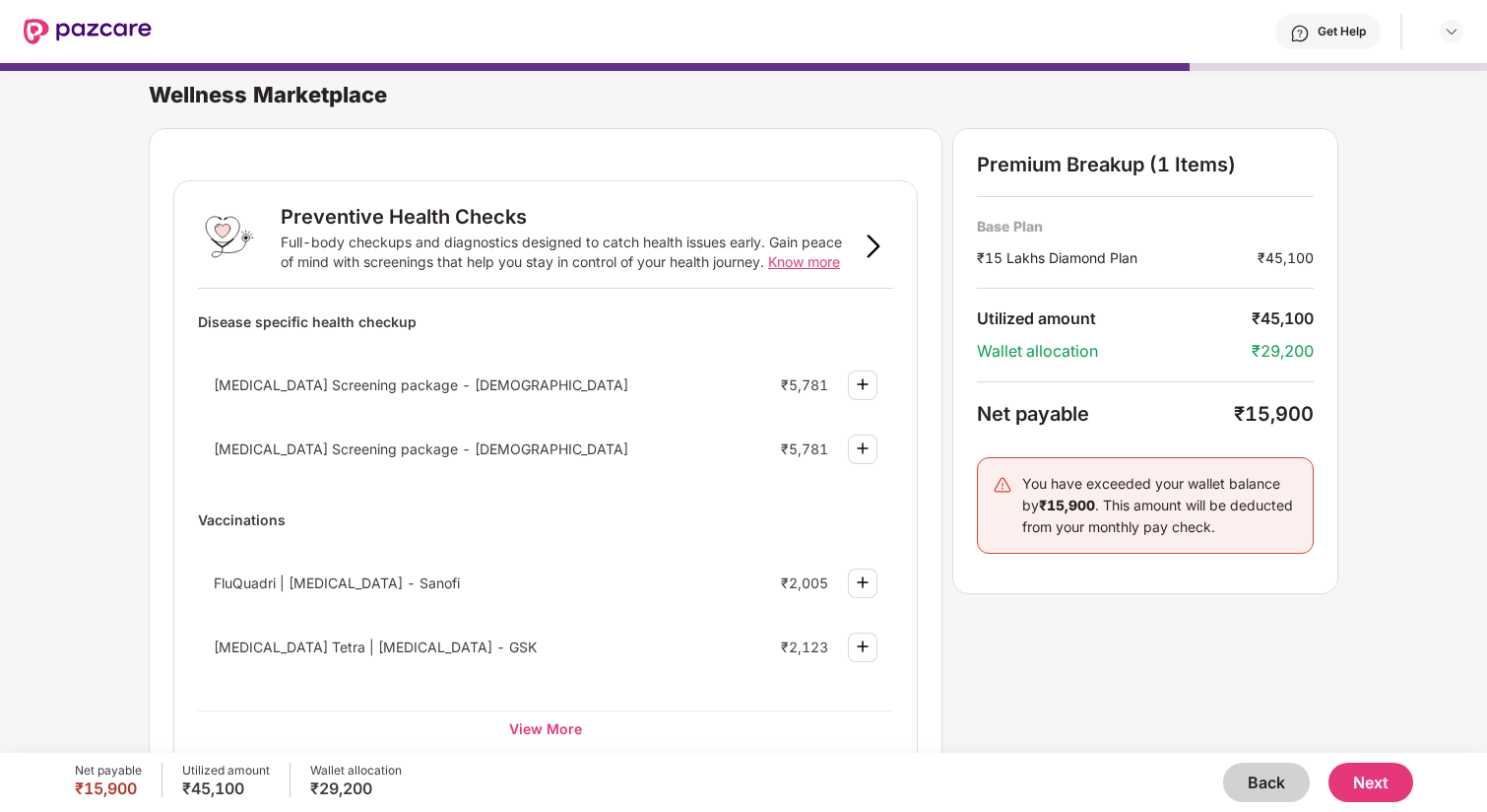
click at [878, 246] on img at bounding box center [874, 246] width 24 height 24
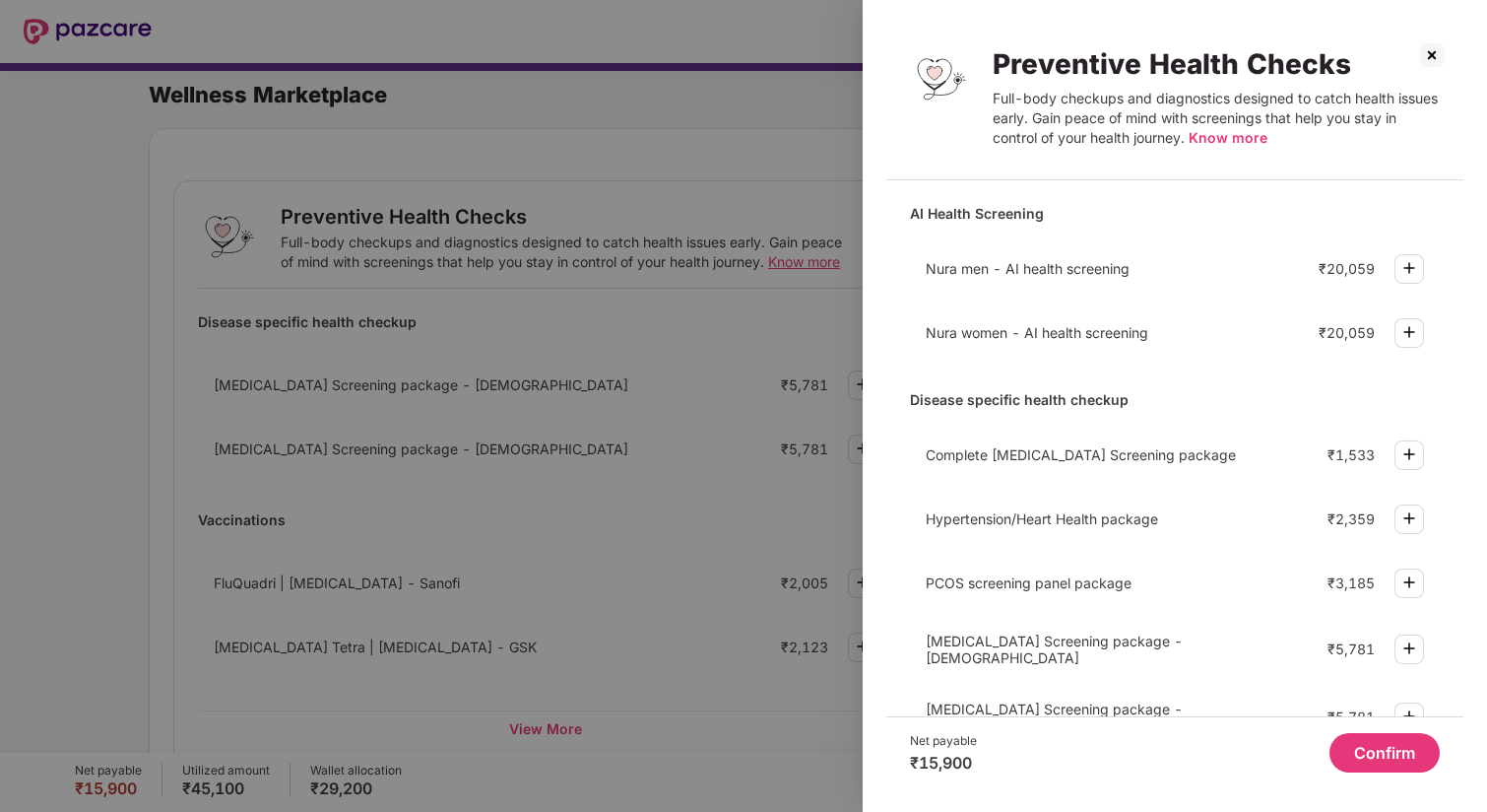
scroll to position [509, 0]
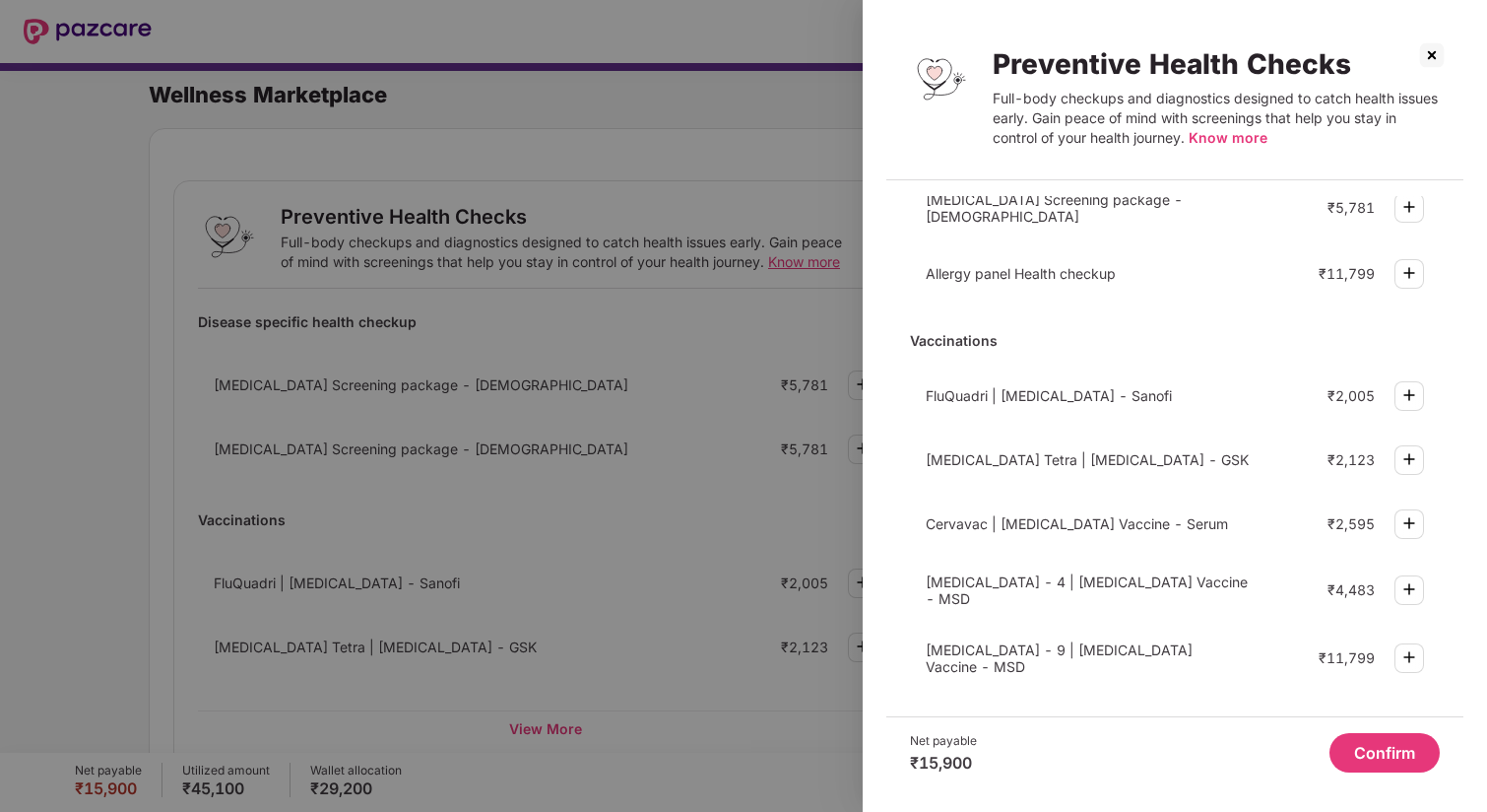
click at [1431, 69] on img at bounding box center [1432, 56] width 32 height 32
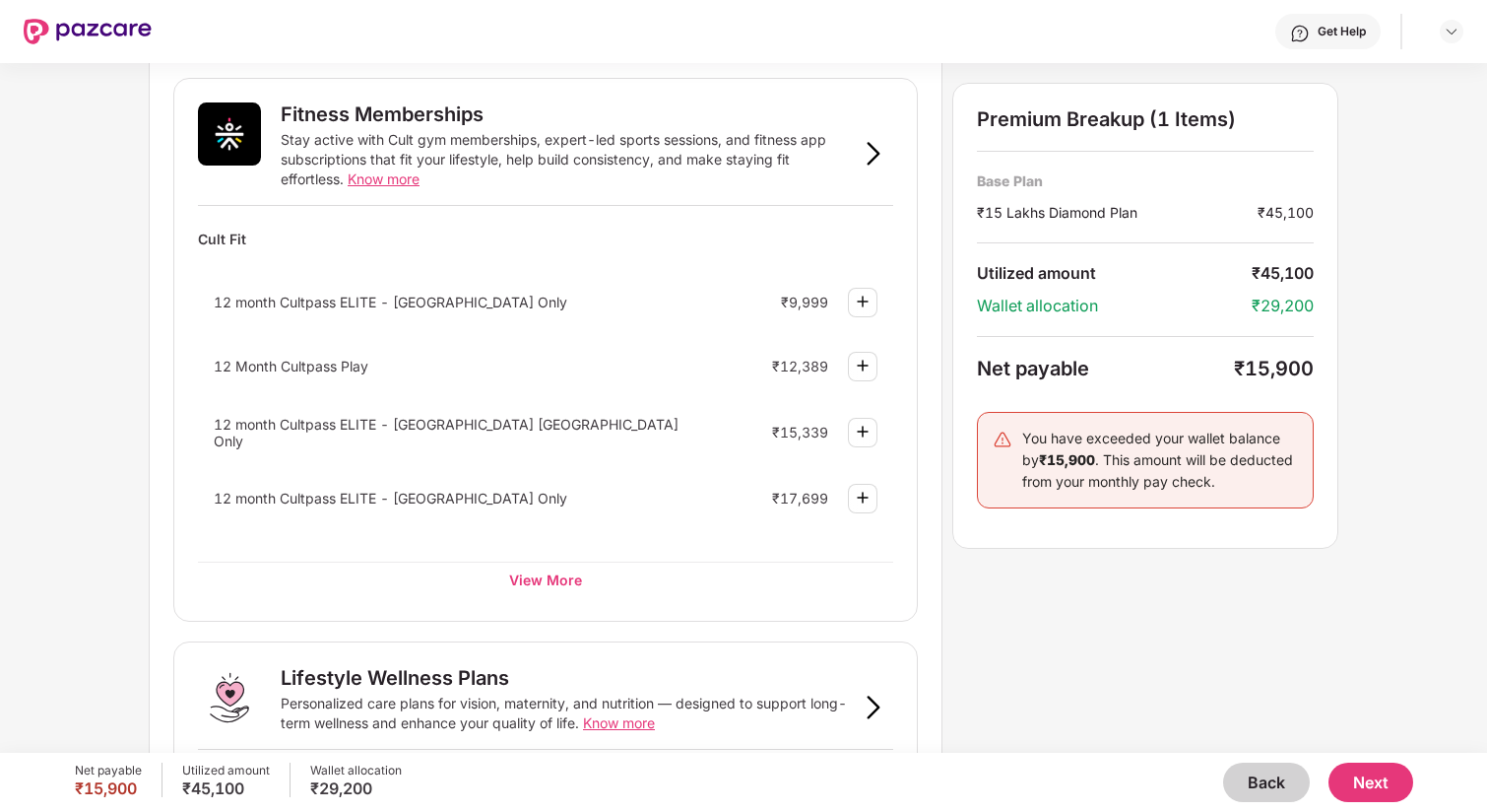
scroll to position [716, 0]
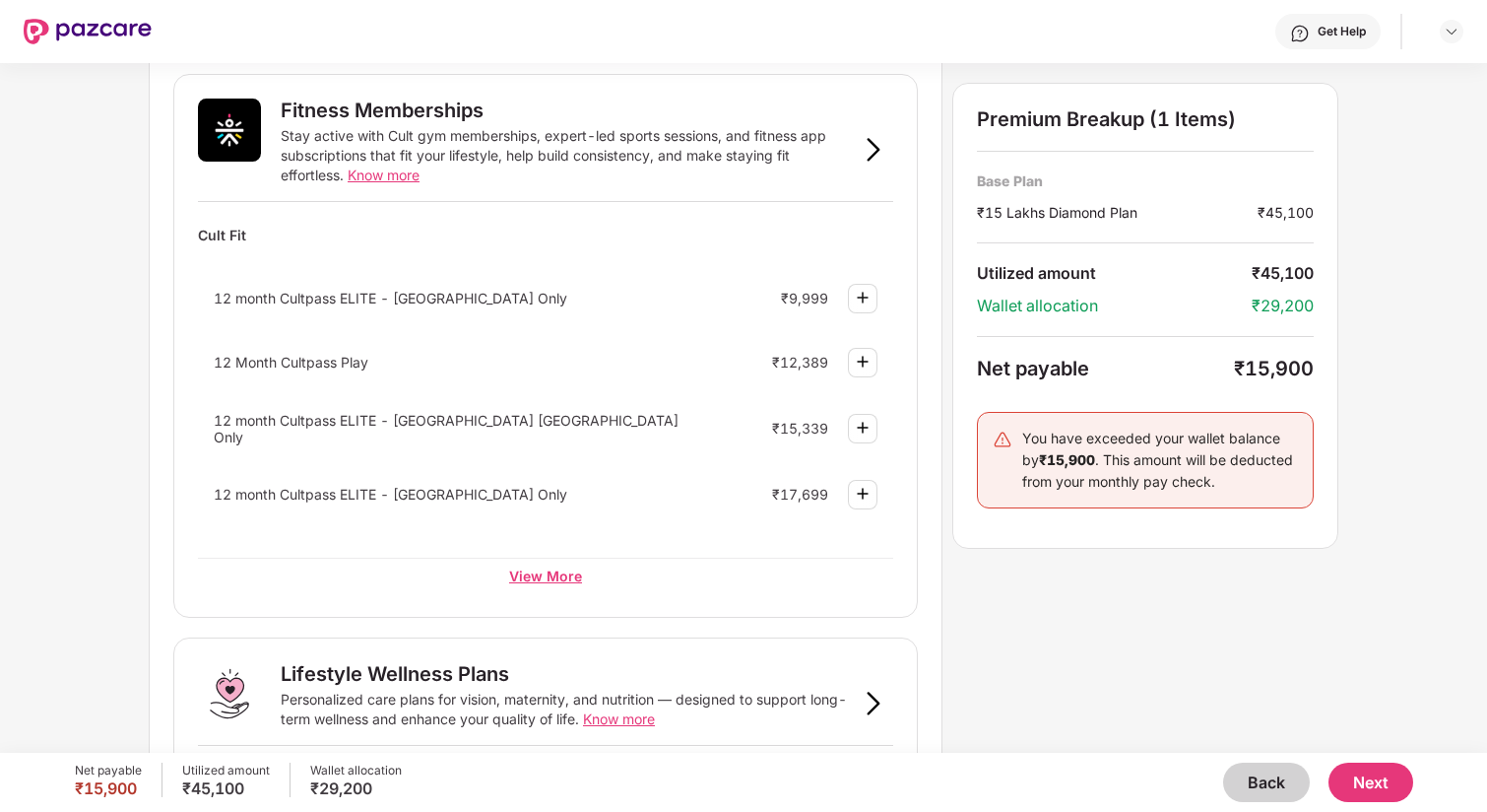
click at [555, 558] on div "View More" at bounding box center [545, 576] width 695 height 36
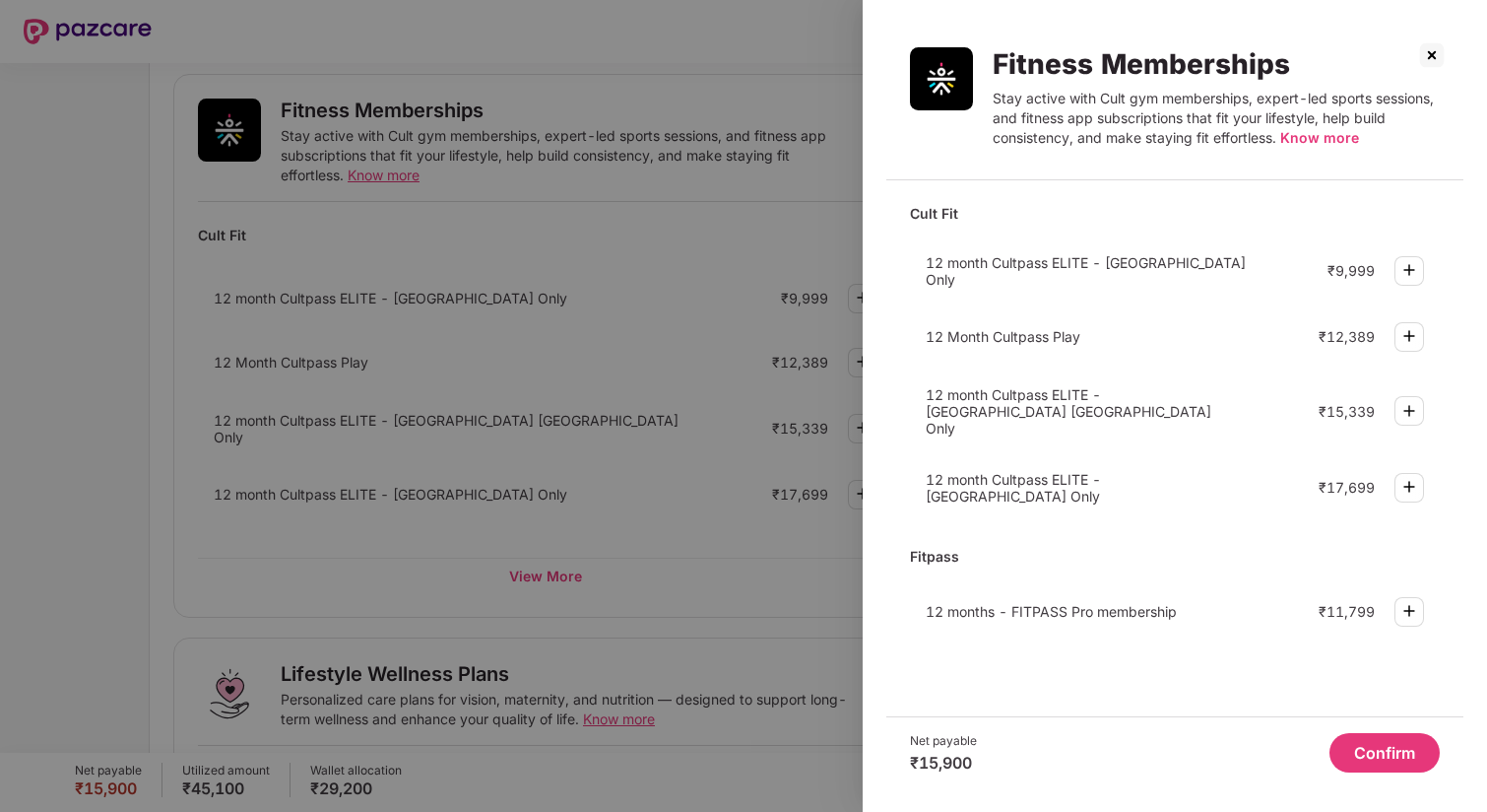
click at [1422, 58] on img at bounding box center [1432, 56] width 32 height 32
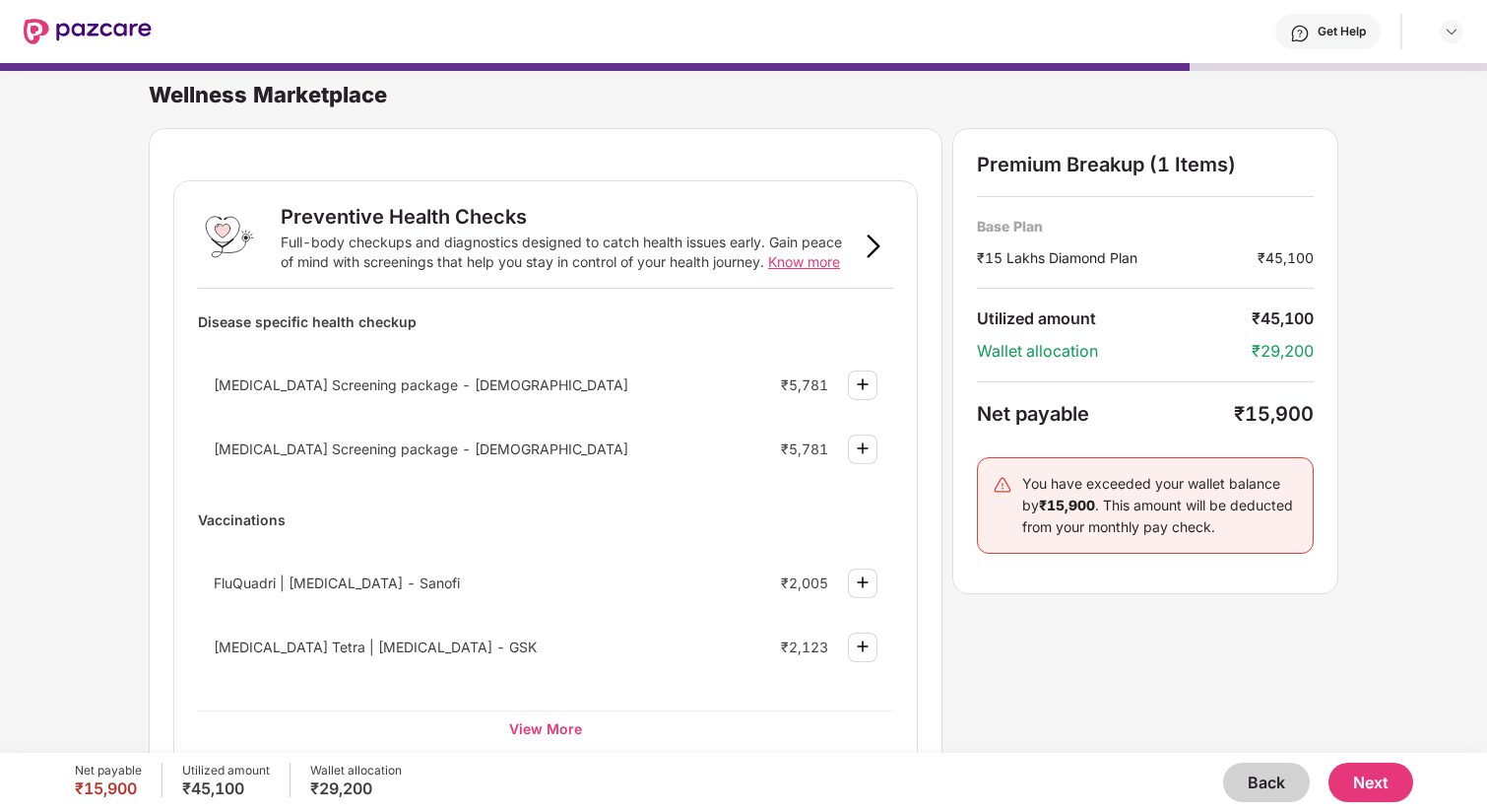
scroll to position [1109, 0]
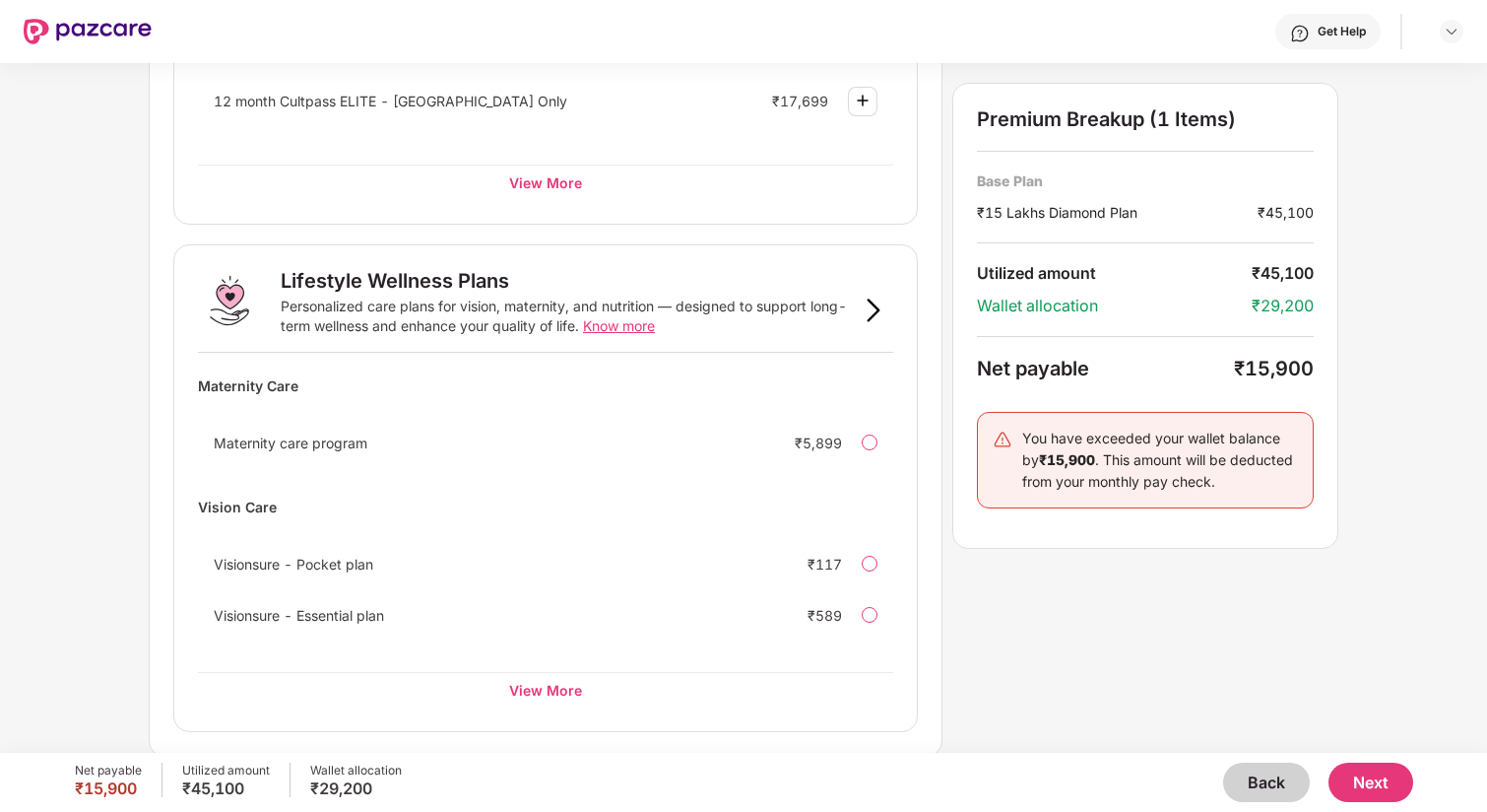
click at [1363, 775] on button "Next" at bounding box center [1370, 782] width 84 height 40
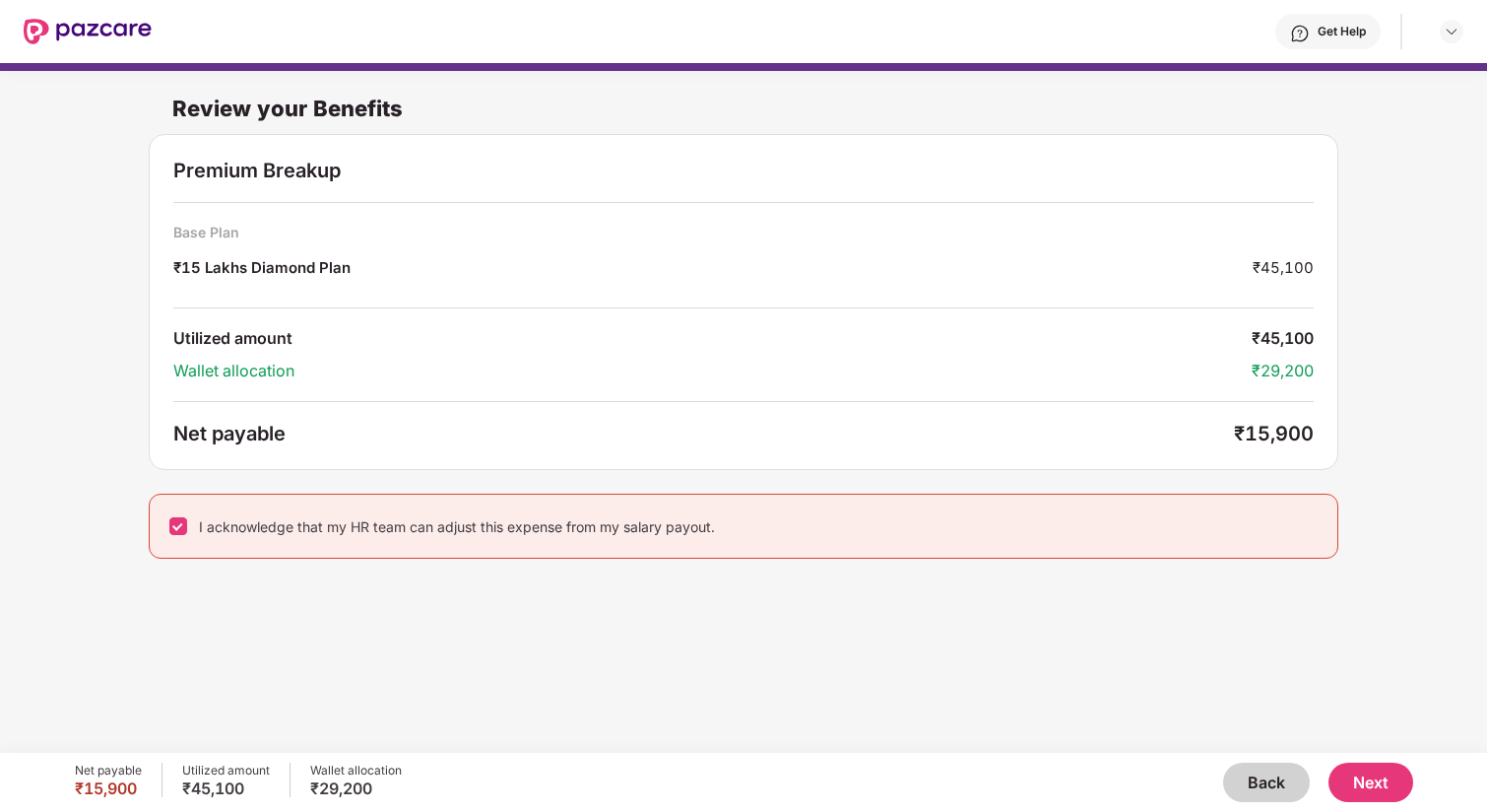
click at [594, 638] on div "Review your Benefits Premium Breakup Base Plan ₹15 Lakhs Diamond Plan ₹45,100 U…" at bounding box center [744, 397] width 1487 height 670
click at [1376, 791] on button "Next" at bounding box center [1370, 782] width 84 height 40
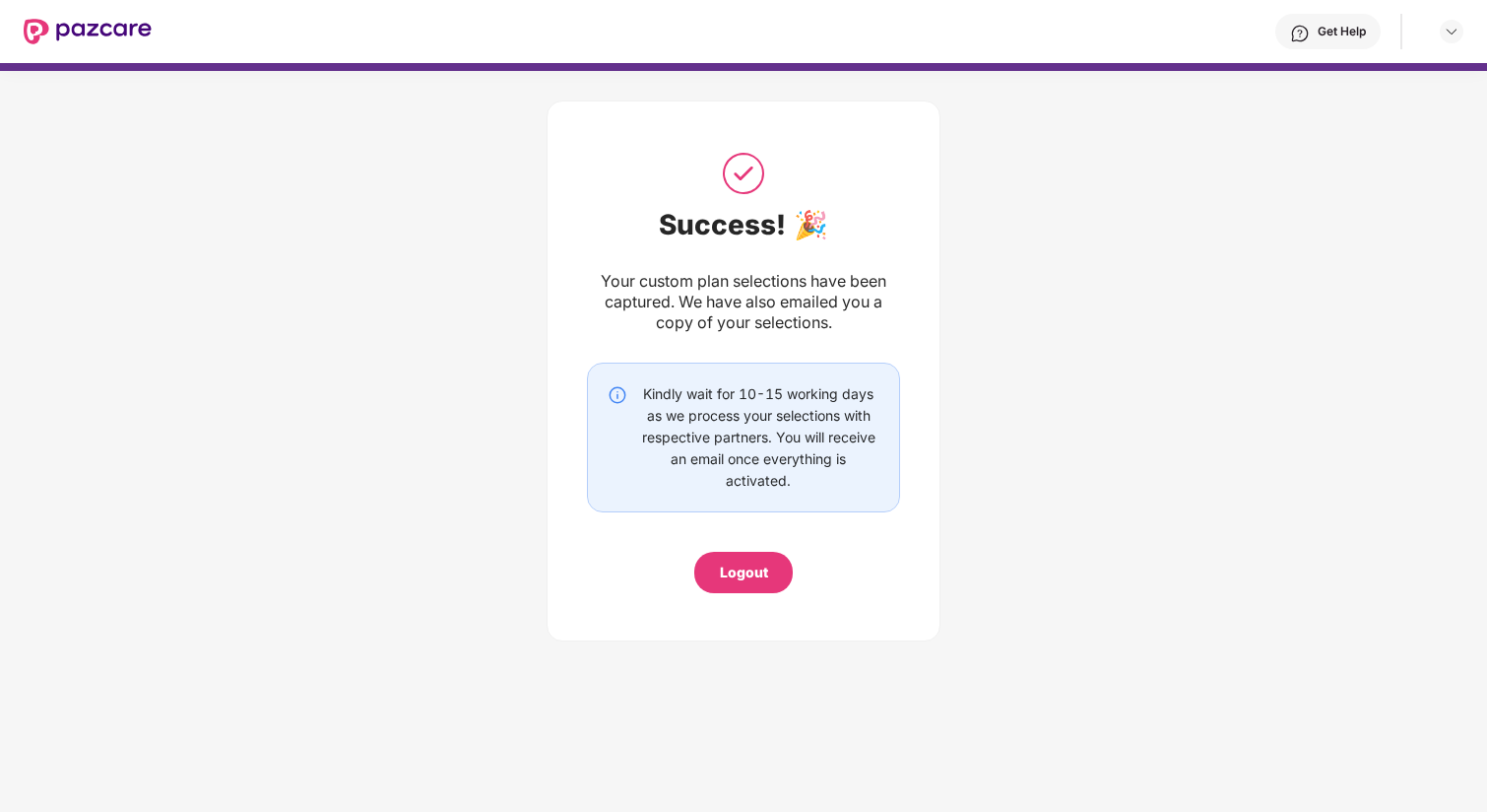
click at [726, 581] on div "Logout" at bounding box center [744, 573] width 49 height 22
